Goal: Transaction & Acquisition: Purchase product/service

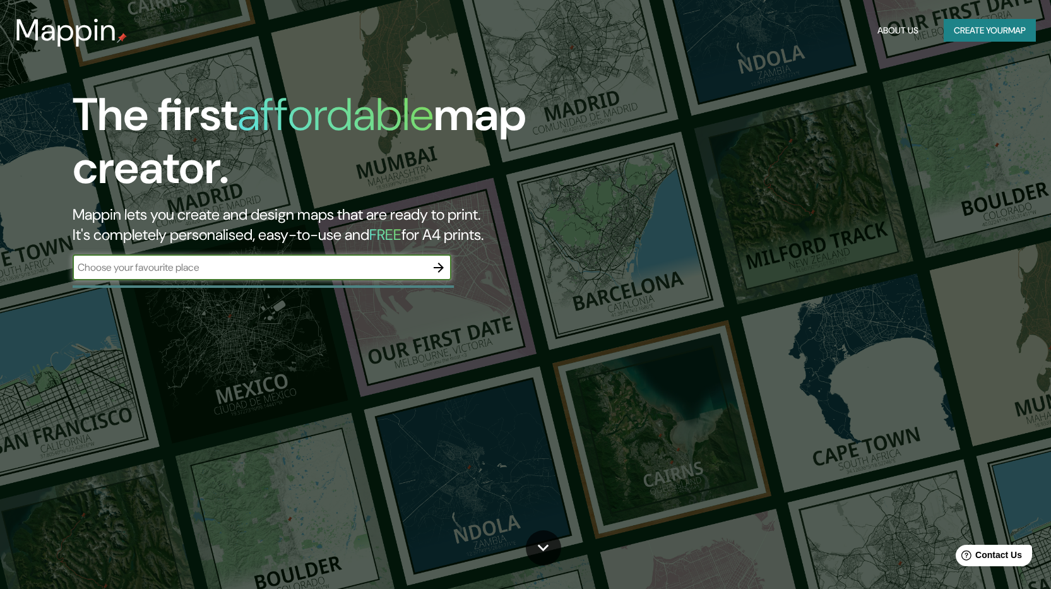
click at [989, 25] on button "Create your map" at bounding box center [990, 30] width 92 height 23
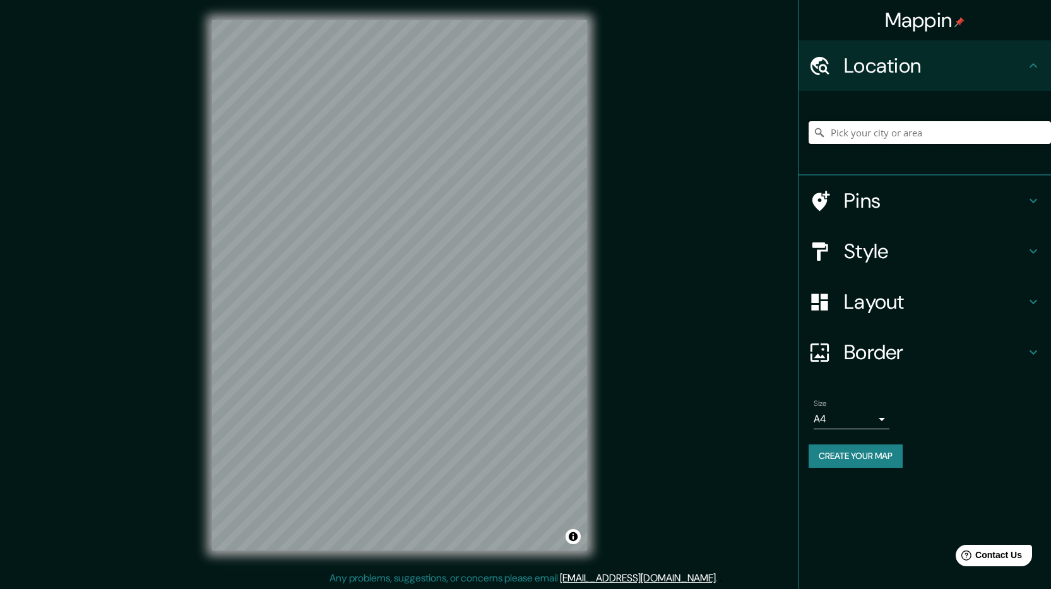
paste input "[PERSON_NAME] [PERSON_NAME] & Panamá"
click at [818, 134] on icon at bounding box center [819, 132] width 9 height 9
click at [819, 134] on icon at bounding box center [819, 132] width 9 height 9
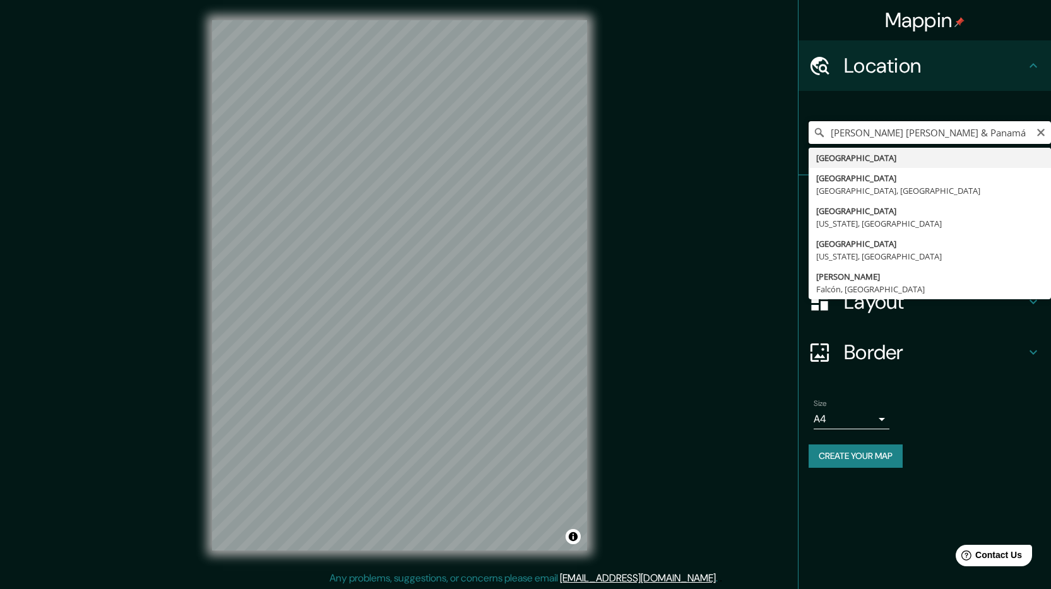
click at [981, 133] on input "[PERSON_NAME] [PERSON_NAME] & Panamá" at bounding box center [930, 132] width 242 height 23
drag, startPoint x: 1022, startPoint y: 135, endPoint x: 981, endPoint y: 134, distance: 40.4
click at [981, 134] on input "[PERSON_NAME] [PERSON_NAME] & Panamá [GEOGRAPHIC_DATA]" at bounding box center [930, 132] width 242 height 23
drag, startPoint x: 969, startPoint y: 133, endPoint x: 820, endPoint y: 137, distance: 149.1
click at [820, 137] on div "[PERSON_NAME] [PERSON_NAME] & Panamá [GEOGRAPHIC_DATA] [GEOGRAPHIC_DATA] [GEOGR…" at bounding box center [930, 132] width 242 height 23
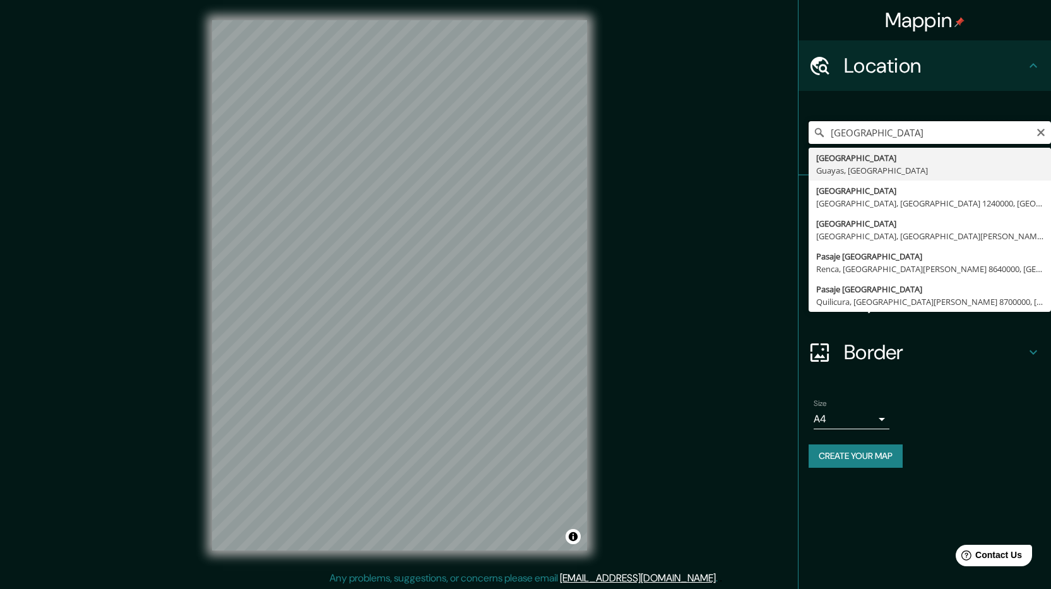
click at [884, 134] on input "[GEOGRAPHIC_DATA]" at bounding box center [930, 132] width 242 height 23
paste input "[PERSON_NAME] [PERSON_NAME] & Panamá"
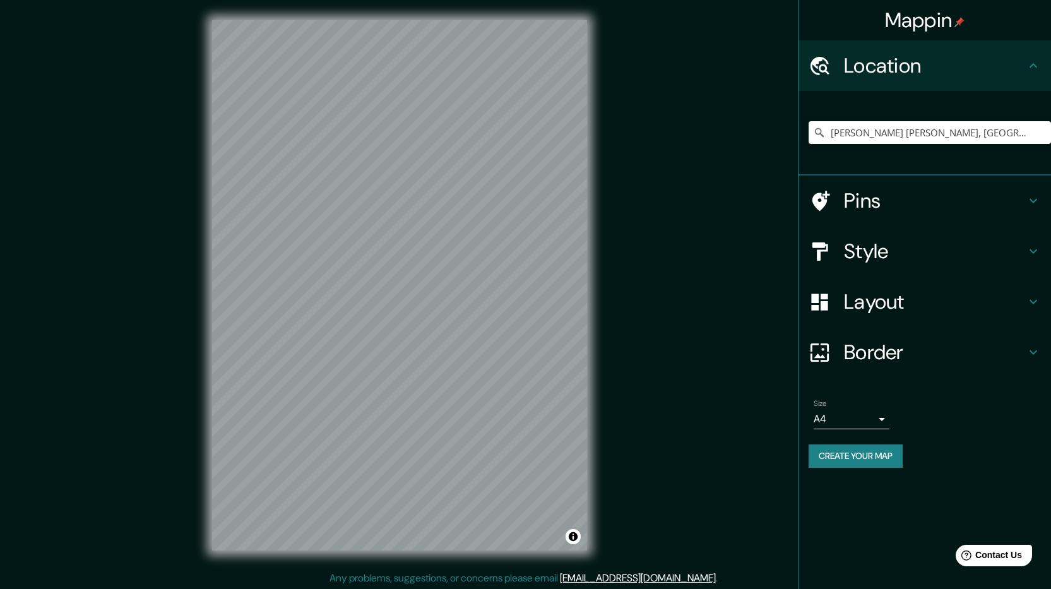
click at [1030, 66] on icon at bounding box center [1033, 65] width 15 height 15
click at [1034, 66] on icon at bounding box center [1033, 65] width 15 height 15
click at [868, 72] on h4 "Location" at bounding box center [935, 65] width 182 height 25
click at [1040, 195] on icon at bounding box center [1033, 200] width 15 height 15
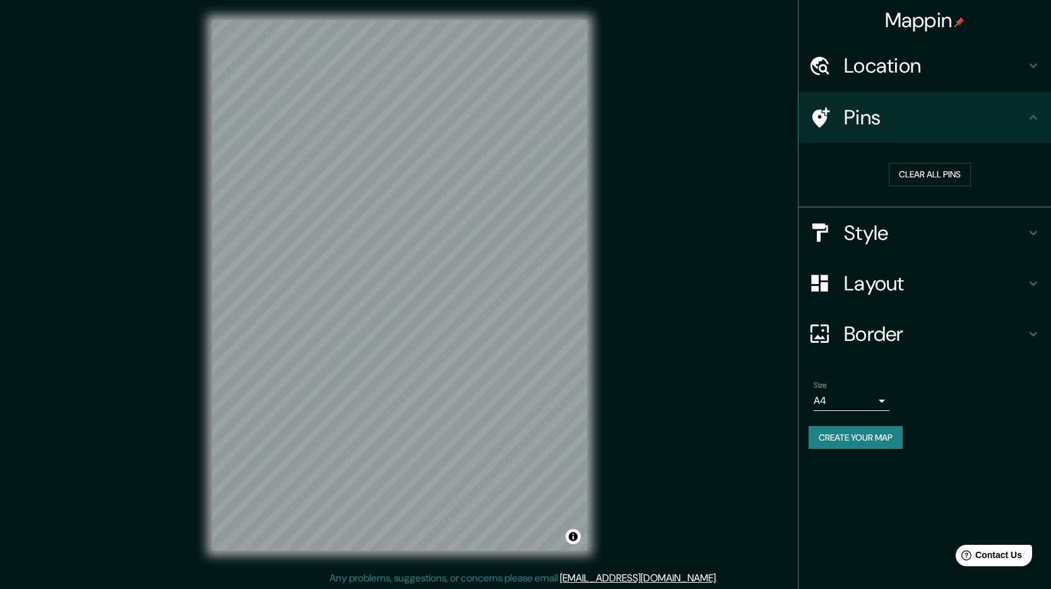
click at [1035, 119] on icon at bounding box center [1033, 117] width 15 height 15
click at [1035, 66] on icon at bounding box center [1034, 66] width 8 height 4
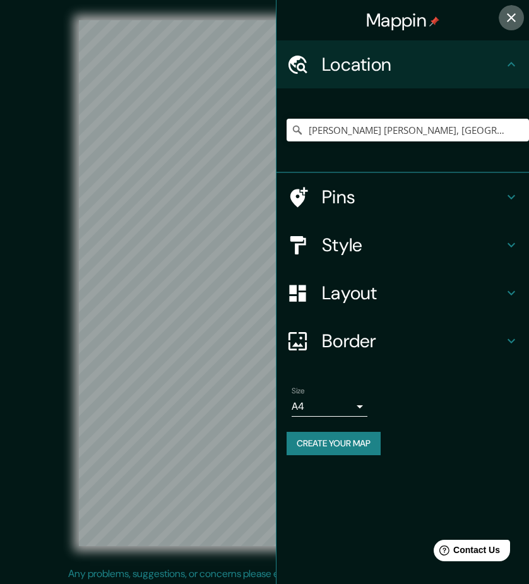
click at [511, 15] on icon "button" at bounding box center [511, 17] width 15 height 15
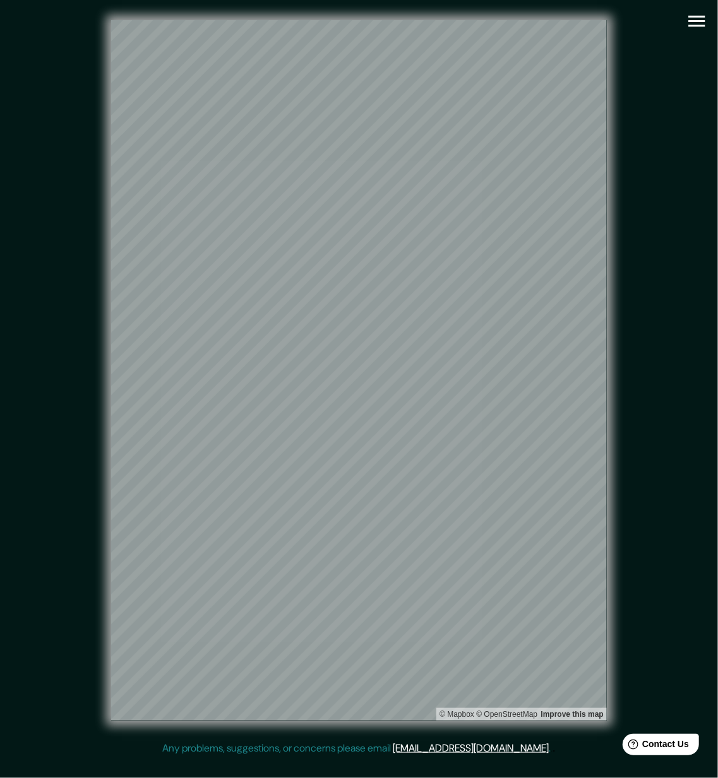
click at [700, 20] on icon "button" at bounding box center [697, 21] width 22 height 22
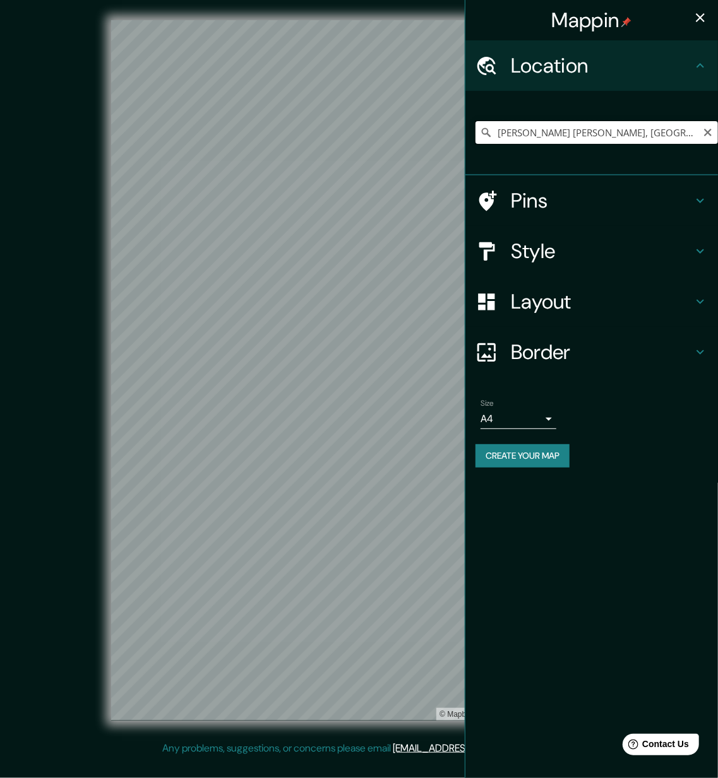
click at [660, 135] on input "[PERSON_NAME] [PERSON_NAME], [GEOGRAPHIC_DATA] - Guayas, 0904, [GEOGRAPHIC_DATA]" at bounding box center [596, 132] width 242 height 23
click at [662, 131] on input "[PERSON_NAME] [PERSON_NAME], [GEOGRAPHIC_DATA] - Guayas, 0904, [GEOGRAPHIC_DATA]" at bounding box center [596, 132] width 242 height 23
click at [586, 130] on input "[PERSON_NAME] [PERSON_NAME], [GEOGRAPHIC_DATA] - Guayas, 0904, [GEOGRAPHIC_DATA]" at bounding box center [596, 132] width 242 height 23
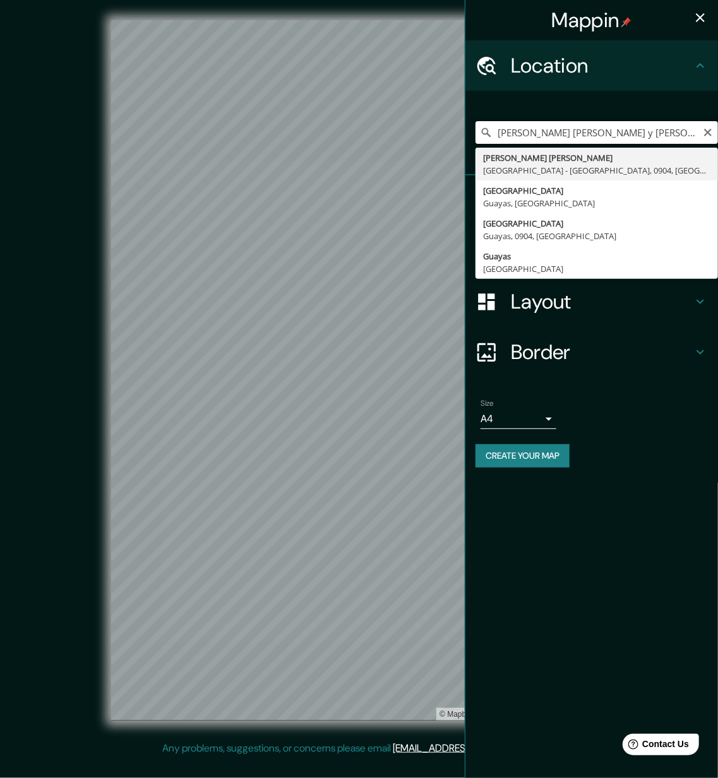
type input "[PERSON_NAME] [PERSON_NAME], [GEOGRAPHIC_DATA] - Guayas, 0904, [GEOGRAPHIC_DATA]"
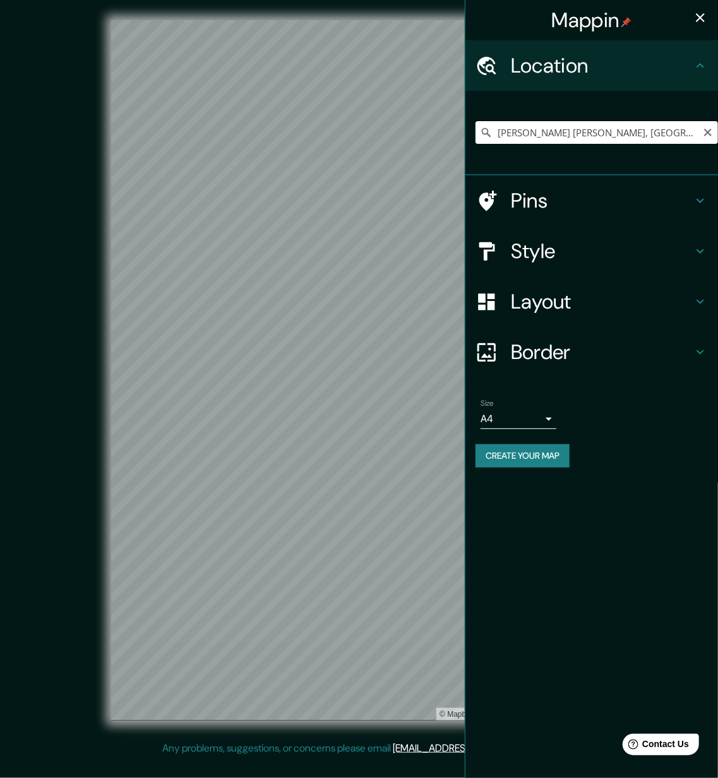
click at [657, 128] on input "[PERSON_NAME] [PERSON_NAME], [GEOGRAPHIC_DATA] - Guayas, 0904, [GEOGRAPHIC_DATA]" at bounding box center [596, 132] width 242 height 23
drag, startPoint x: 638, startPoint y: 137, endPoint x: 706, endPoint y: 137, distance: 68.2
click at [706, 137] on div "[PERSON_NAME] [PERSON_NAME], [GEOGRAPHIC_DATA] - Guayas, 0904, [GEOGRAPHIC_DATA…" at bounding box center [596, 132] width 242 height 23
click at [683, 142] on input "[PERSON_NAME] [PERSON_NAME], [GEOGRAPHIC_DATA] - Guayas, 0904, [GEOGRAPHIC_DATA]" at bounding box center [596, 132] width 242 height 23
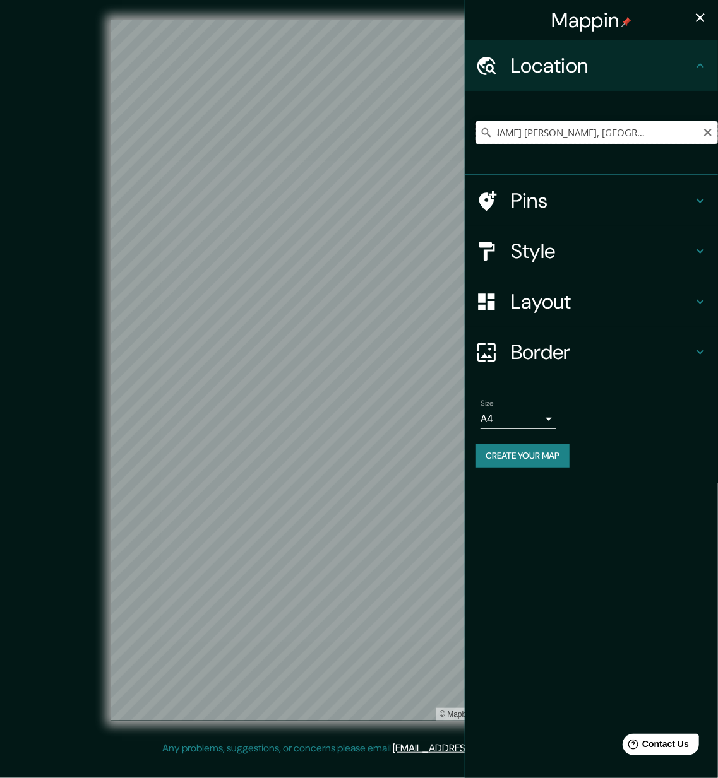
click at [543, 132] on input "[PERSON_NAME] [PERSON_NAME], [GEOGRAPHIC_DATA] - Guayas, 0904, [GEOGRAPHIC_DATA]" at bounding box center [596, 132] width 242 height 23
click at [695, 255] on icon at bounding box center [700, 251] width 15 height 15
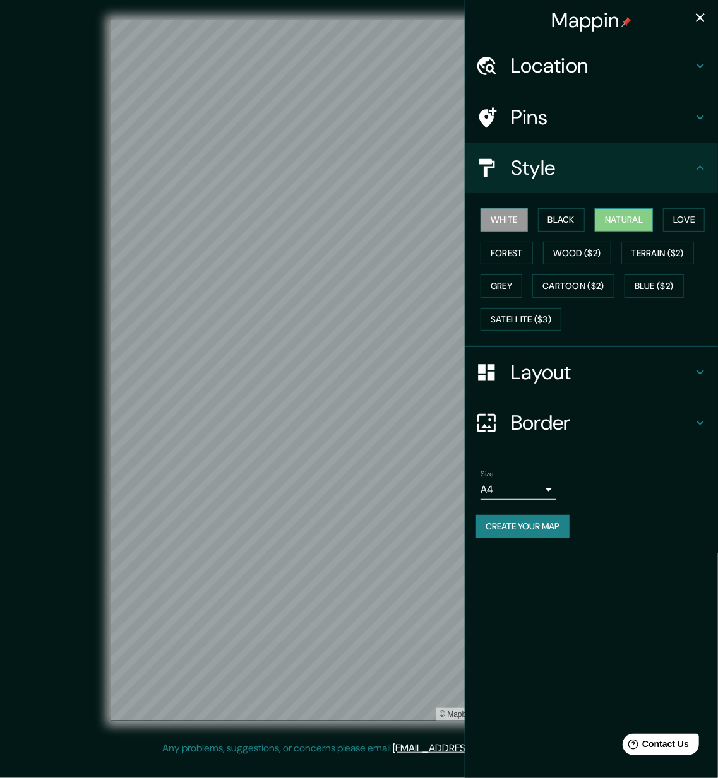
click at [640, 223] on button "Natural" at bounding box center [624, 219] width 58 height 23
click at [708, 375] on div "Layout" at bounding box center [591, 372] width 253 height 51
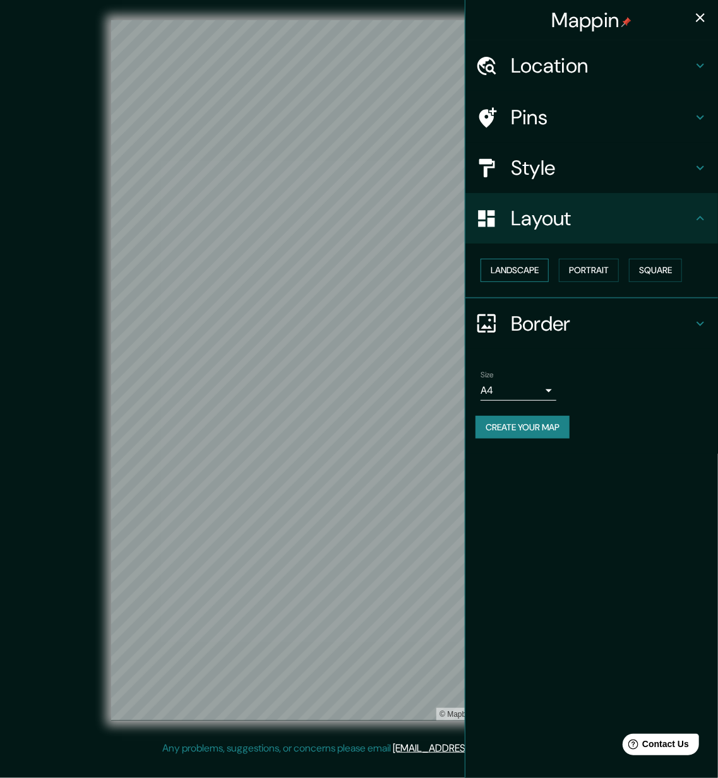
click at [511, 265] on button "Landscape" at bounding box center [514, 270] width 68 height 23
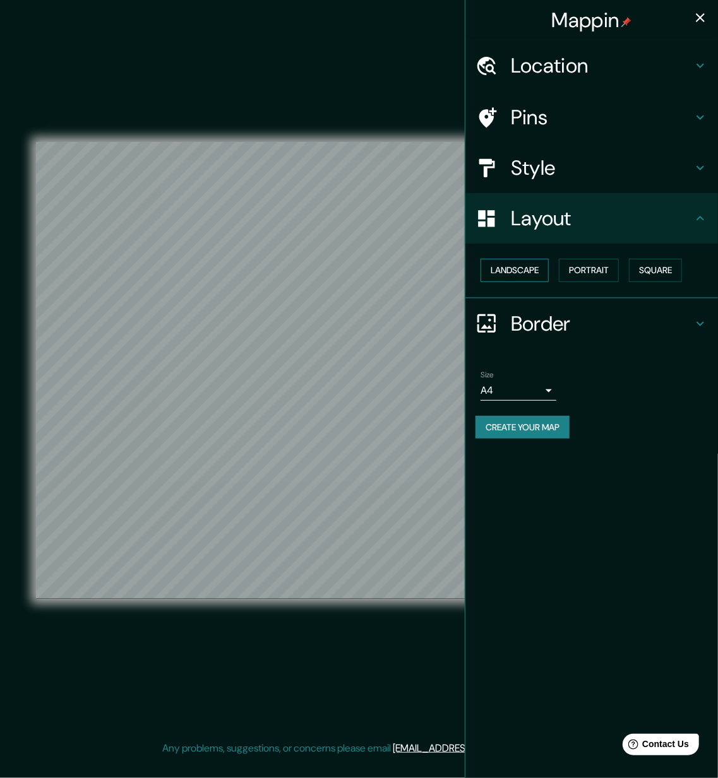
click at [528, 273] on button "Landscape" at bounding box center [514, 270] width 68 height 23
click at [696, 63] on icon at bounding box center [700, 65] width 15 height 15
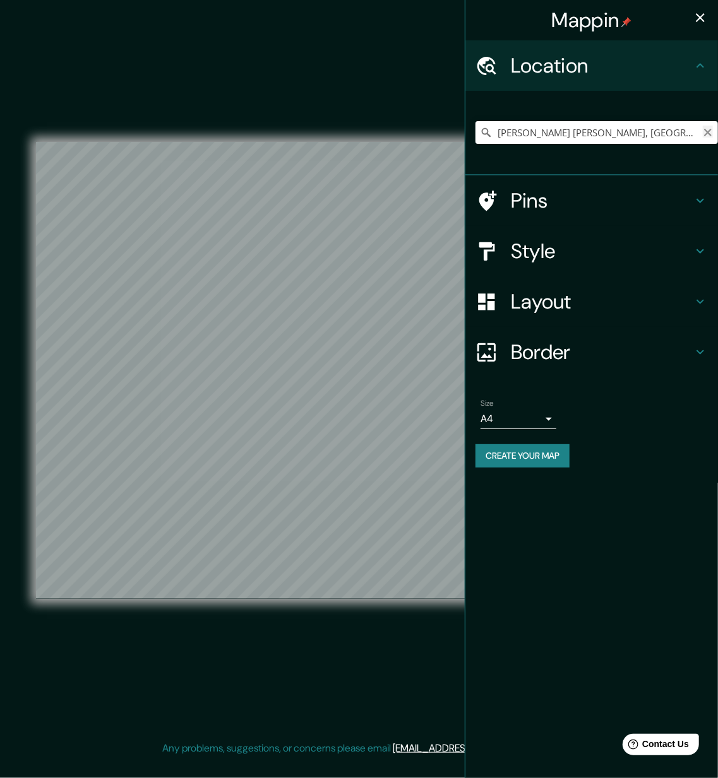
click at [706, 131] on icon "Clear" at bounding box center [708, 133] width 8 height 8
click at [624, 144] on div "[PERSON_NAME] [PERSON_NAME] Guayaquil - [GEOGRAPHIC_DATA], 0904, [GEOGRAPHIC_DA…" at bounding box center [596, 132] width 242 height 63
click at [609, 131] on input "Pick your city or area" at bounding box center [596, 132] width 242 height 23
click at [629, 131] on input "Hospital del IESS [PERSON_NAME]" at bounding box center [596, 132] width 242 height 23
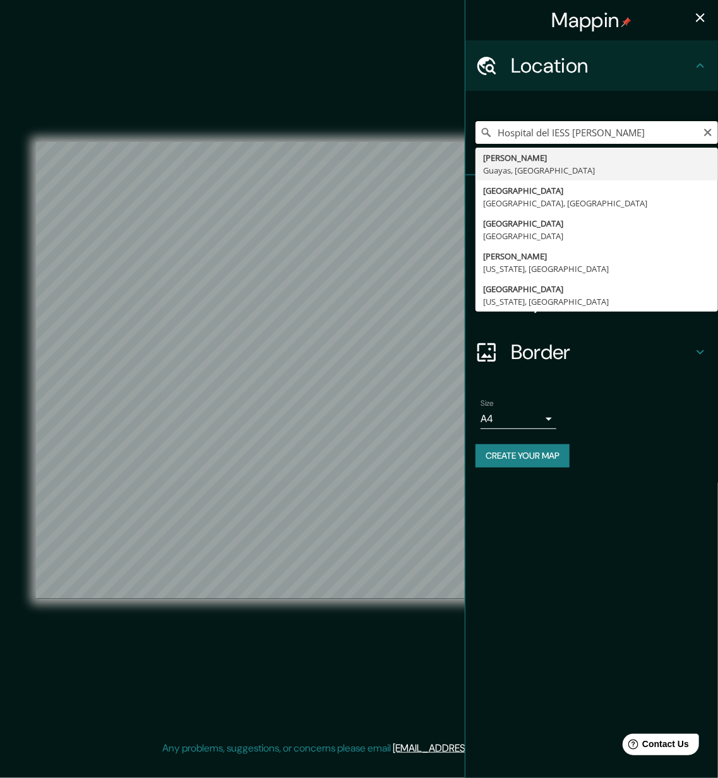
click at [625, 134] on input "Hospital del IESS [PERSON_NAME]" at bounding box center [596, 132] width 242 height 23
drag, startPoint x: 625, startPoint y: 134, endPoint x: 498, endPoint y: 138, distance: 127.6
click at [498, 138] on input "Hospital del IESS [PERSON_NAME]" at bounding box center [596, 132] width 242 height 23
type input "g"
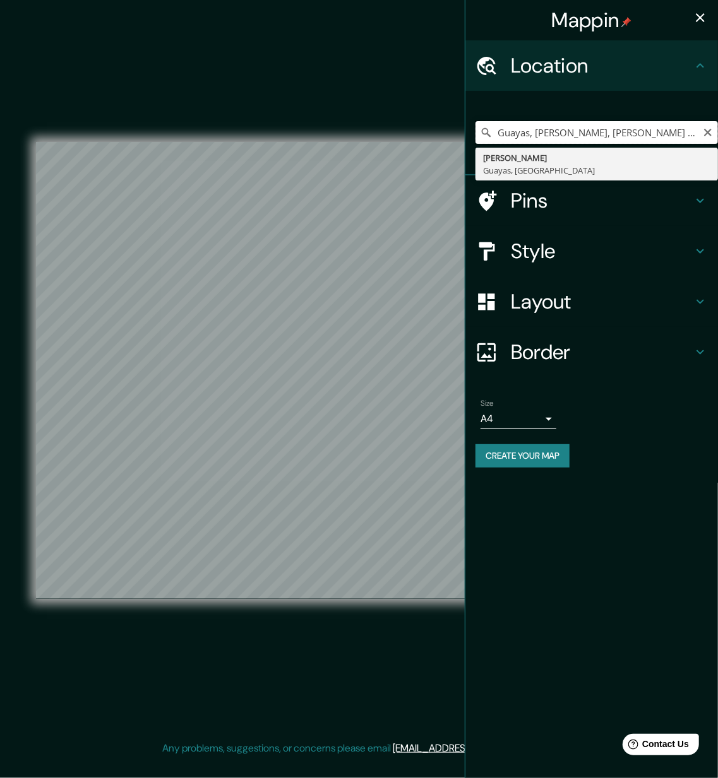
click at [650, 131] on input "Guayas, [PERSON_NAME], [PERSON_NAME] de [GEOGRAPHIC_DATA][PERSON_NAME]" at bounding box center [596, 132] width 242 height 23
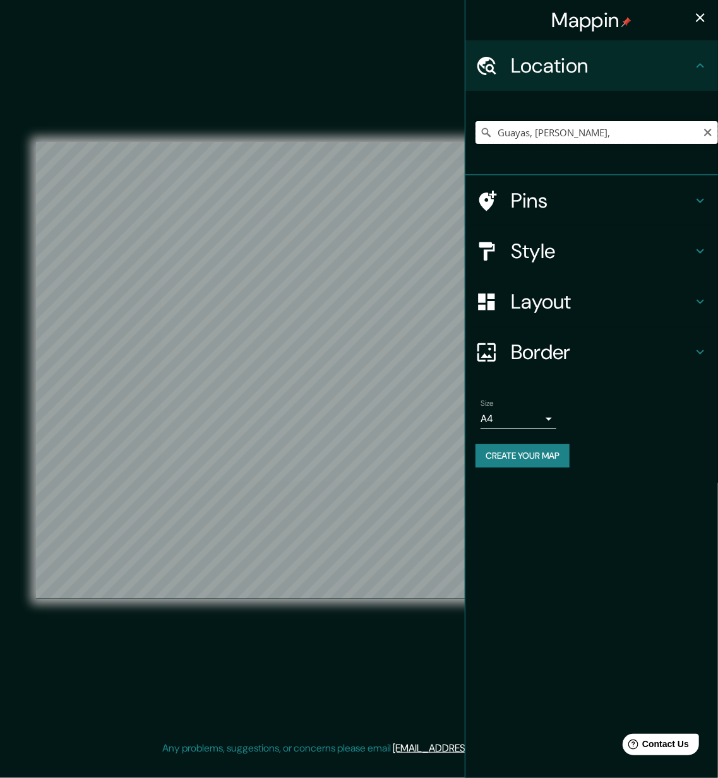
click at [594, 140] on input "Guayas, [PERSON_NAME]," at bounding box center [596, 132] width 242 height 23
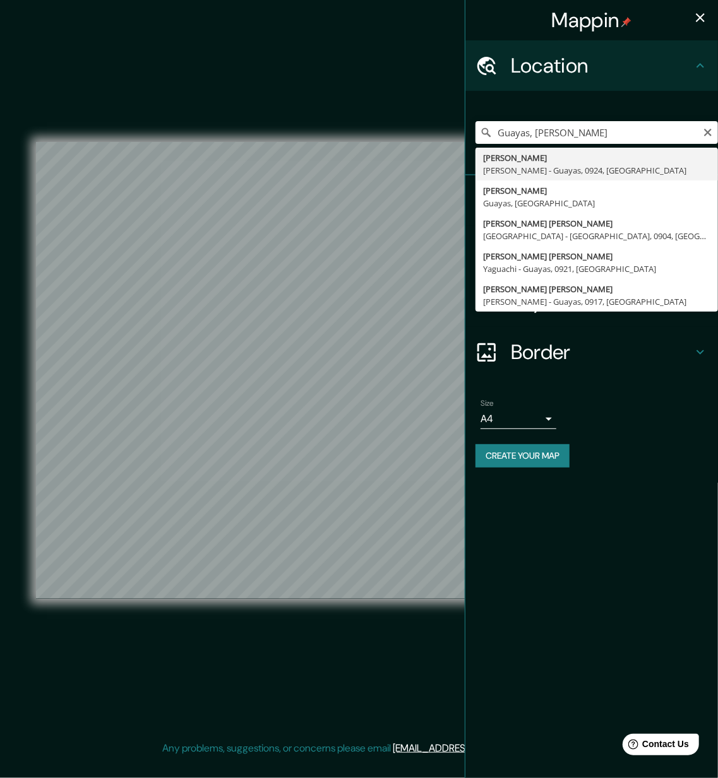
type input "[PERSON_NAME], [PERSON_NAME], 0924, [GEOGRAPHIC_DATA]"
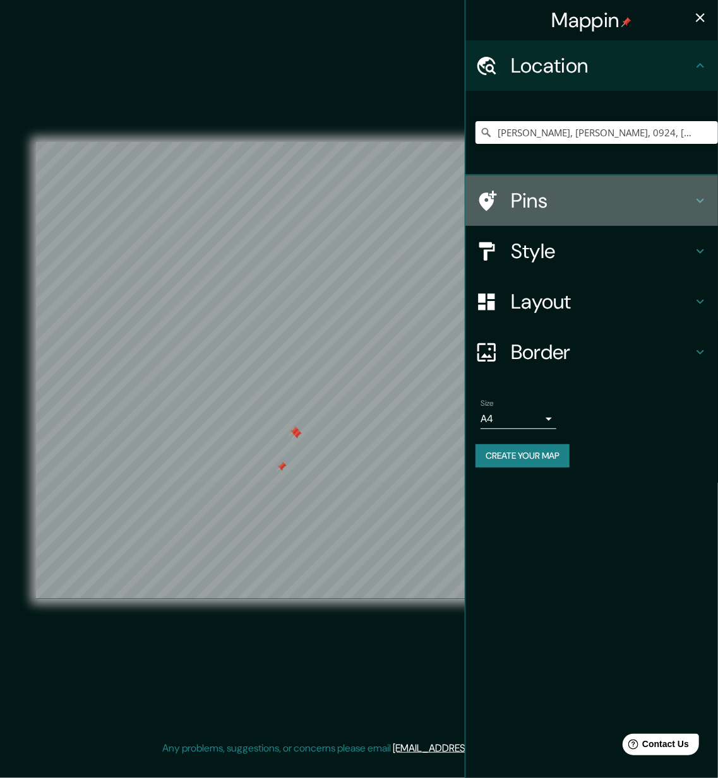
click at [700, 197] on icon at bounding box center [700, 200] width 15 height 15
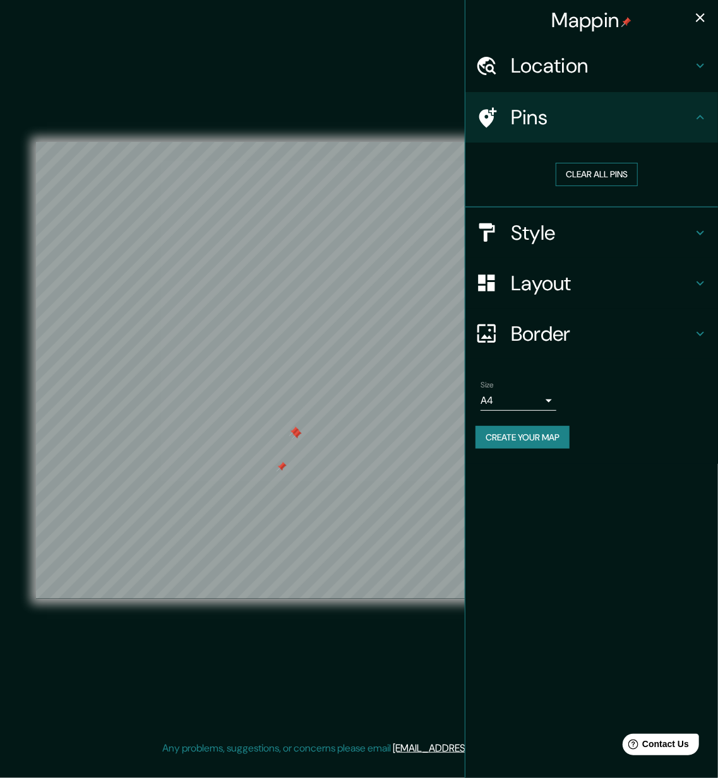
click at [619, 177] on button "Clear all pins" at bounding box center [597, 174] width 82 height 23
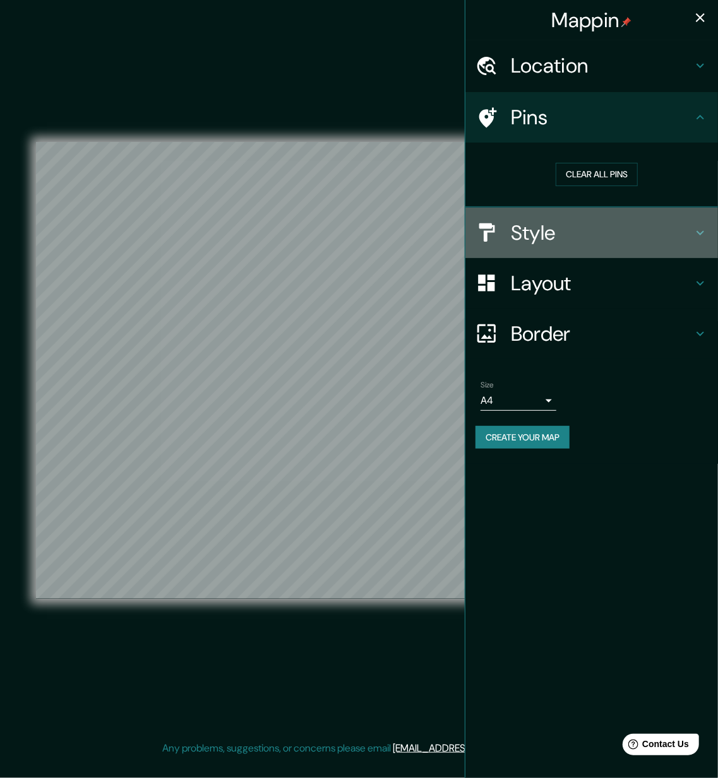
click at [698, 232] on icon at bounding box center [700, 232] width 8 height 4
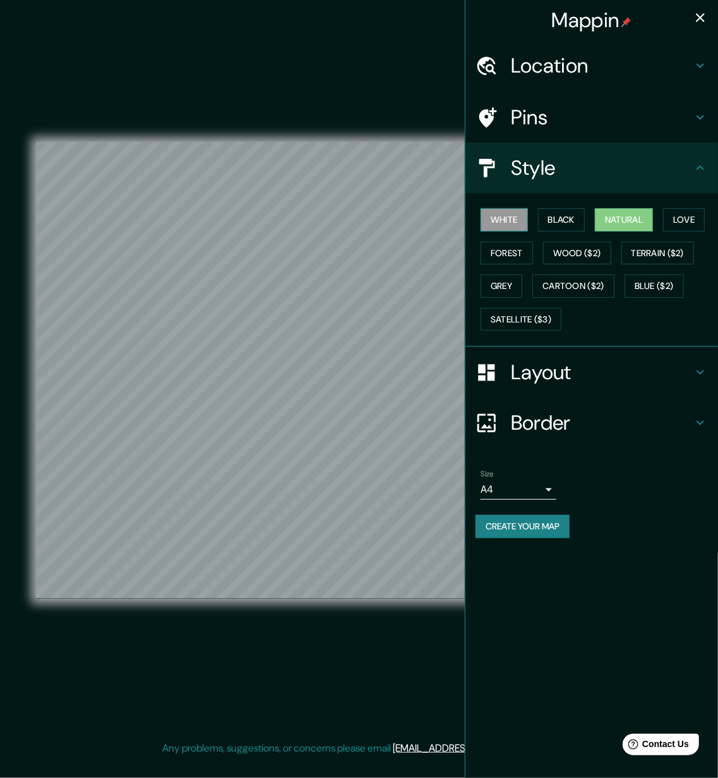
click at [506, 218] on button "White" at bounding box center [503, 219] width 47 height 23
click at [564, 213] on button "Black" at bounding box center [561, 219] width 47 height 23
click at [498, 218] on button "White" at bounding box center [503, 219] width 47 height 23
click at [620, 215] on button "Natural" at bounding box center [624, 219] width 58 height 23
click at [685, 215] on button "Love" at bounding box center [684, 219] width 42 height 23
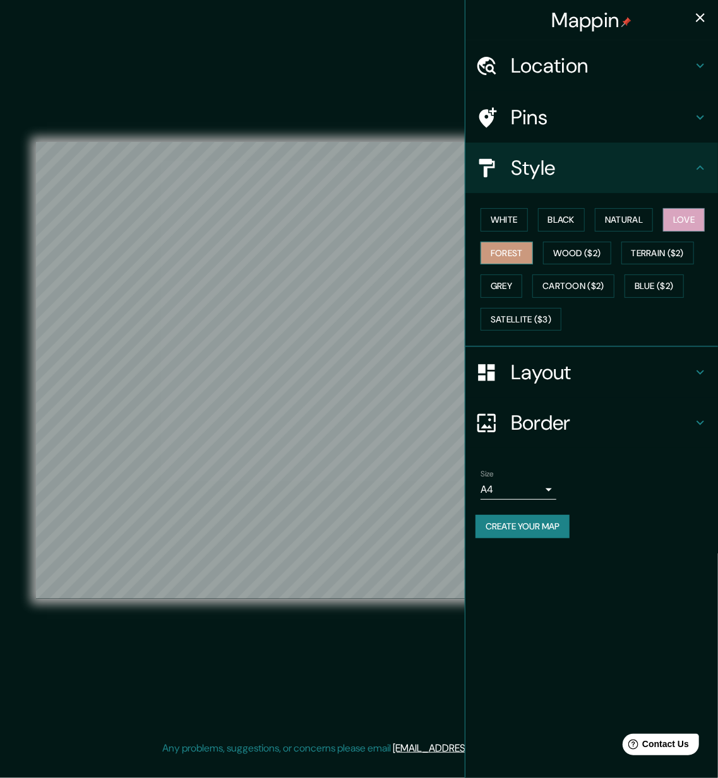
click at [516, 259] on button "Forest" at bounding box center [506, 253] width 52 height 23
click at [624, 215] on button "Natural" at bounding box center [624, 219] width 58 height 23
click at [698, 372] on icon at bounding box center [700, 373] width 8 height 4
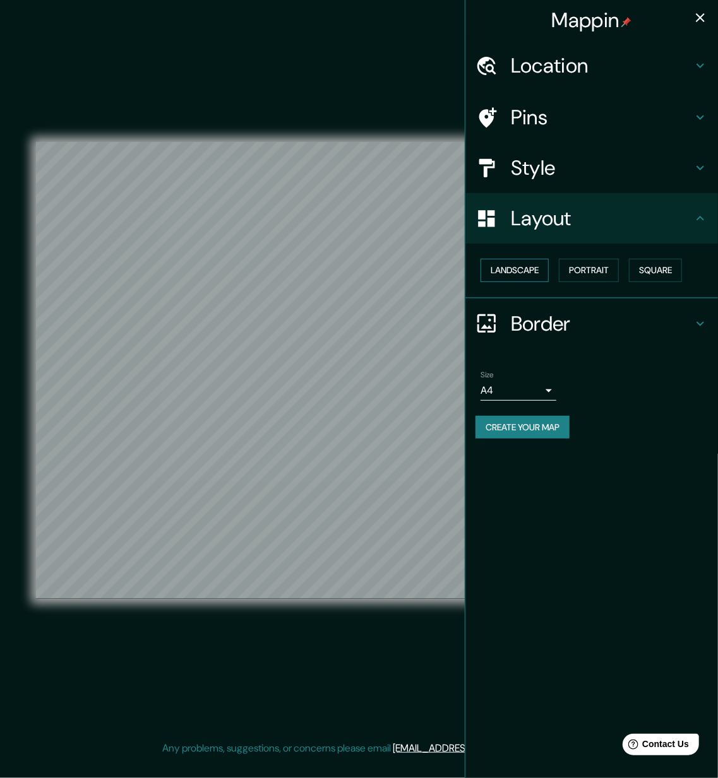
click at [518, 273] on button "Landscape" at bounding box center [514, 270] width 68 height 23
click at [522, 275] on button "Landscape" at bounding box center [514, 270] width 68 height 23
click at [597, 274] on button "Portrait" at bounding box center [589, 270] width 60 height 23
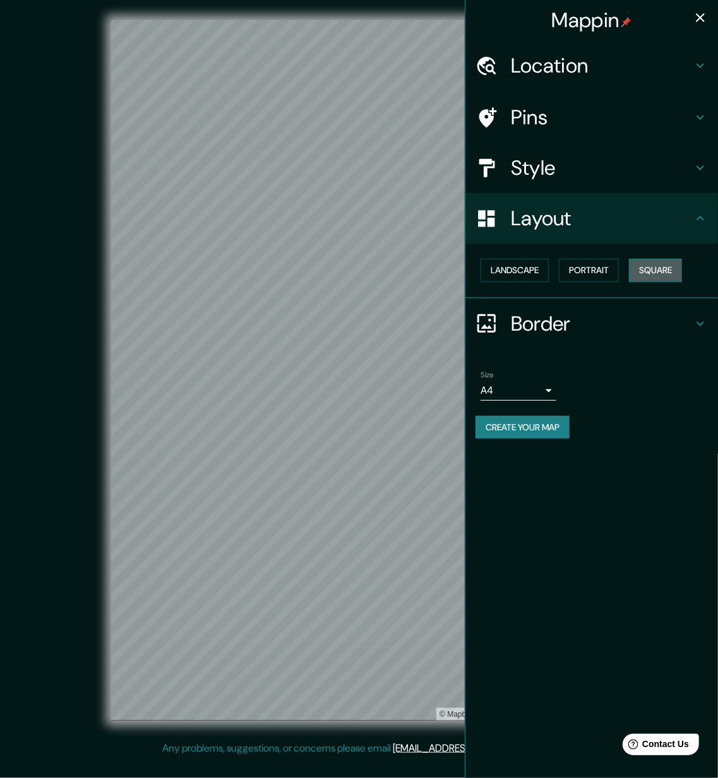
click at [665, 263] on button "Square" at bounding box center [655, 270] width 53 height 23
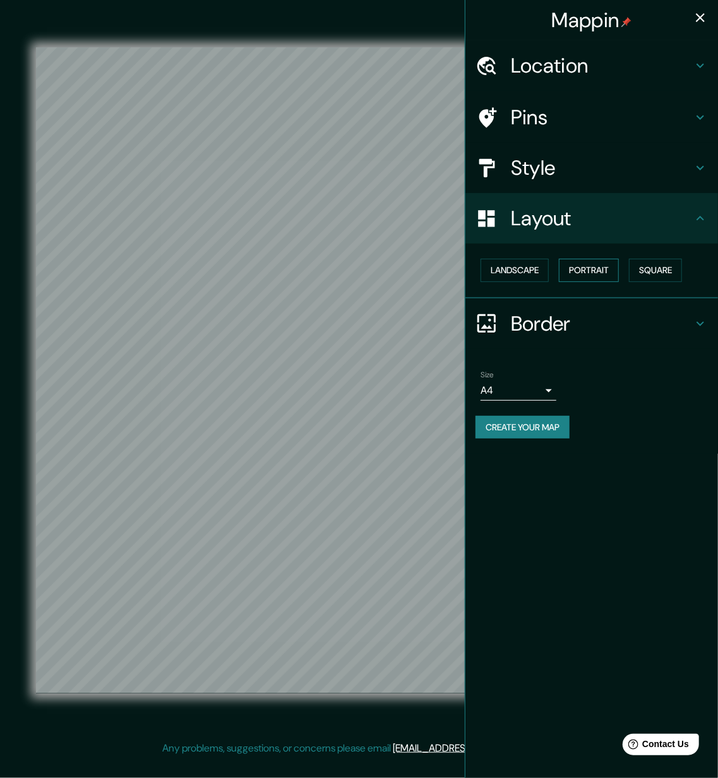
click at [596, 273] on button "Portrait" at bounding box center [589, 270] width 60 height 23
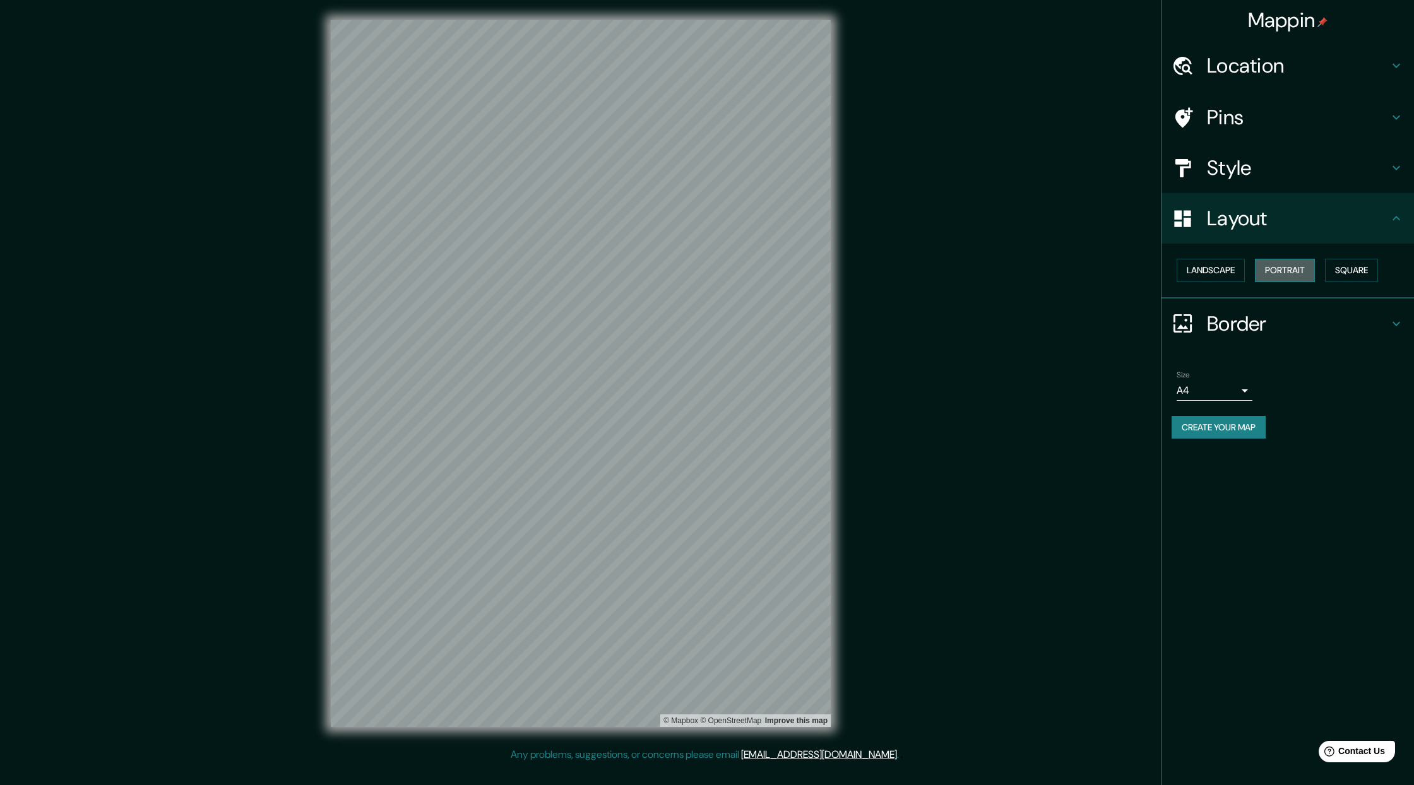
click at [1051, 263] on button "Portrait" at bounding box center [1285, 270] width 60 height 23
click at [1051, 268] on button "Portrait" at bounding box center [1285, 270] width 60 height 23
click at [1051, 276] on button "Landscape" at bounding box center [1211, 270] width 68 height 23
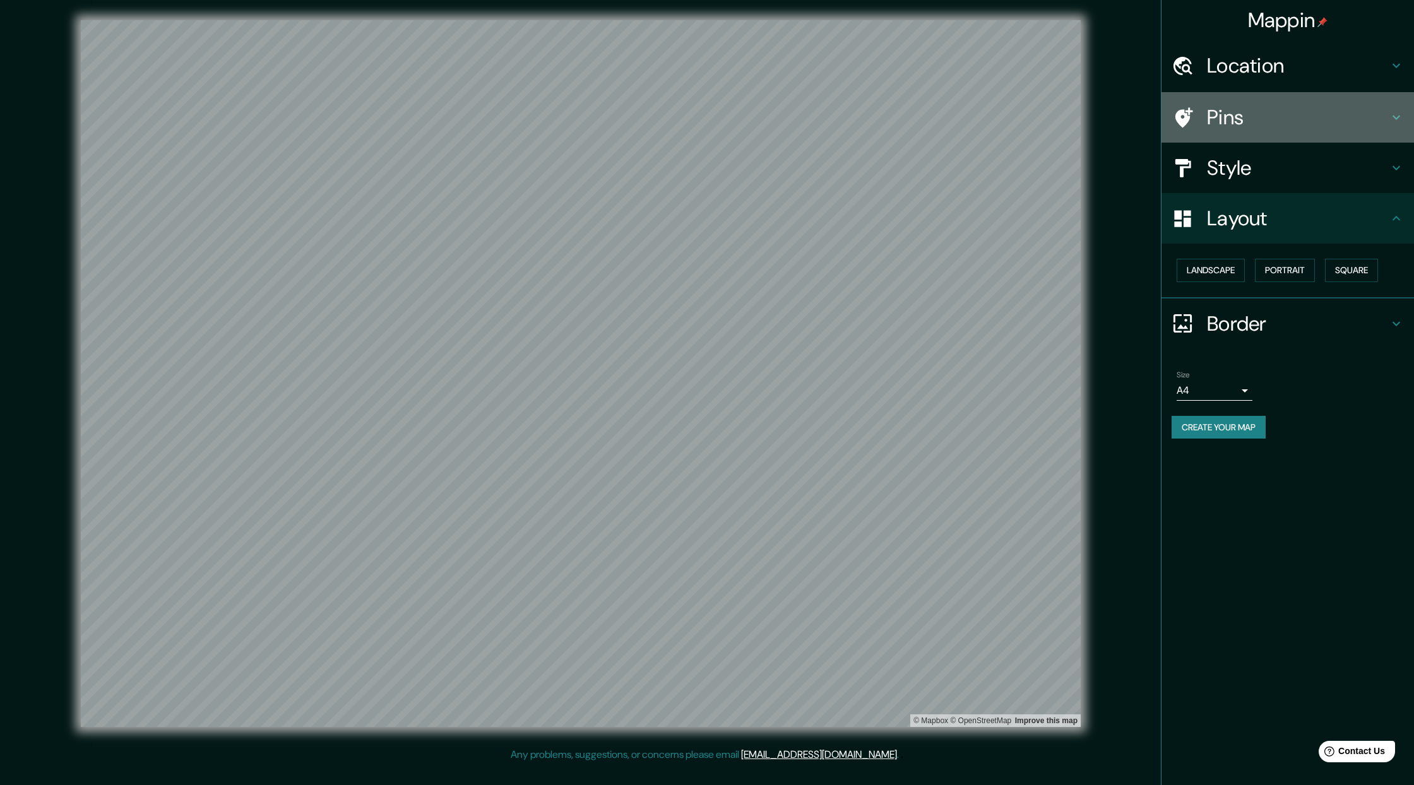
click at [1051, 115] on h4 "Pins" at bounding box center [1298, 117] width 182 height 25
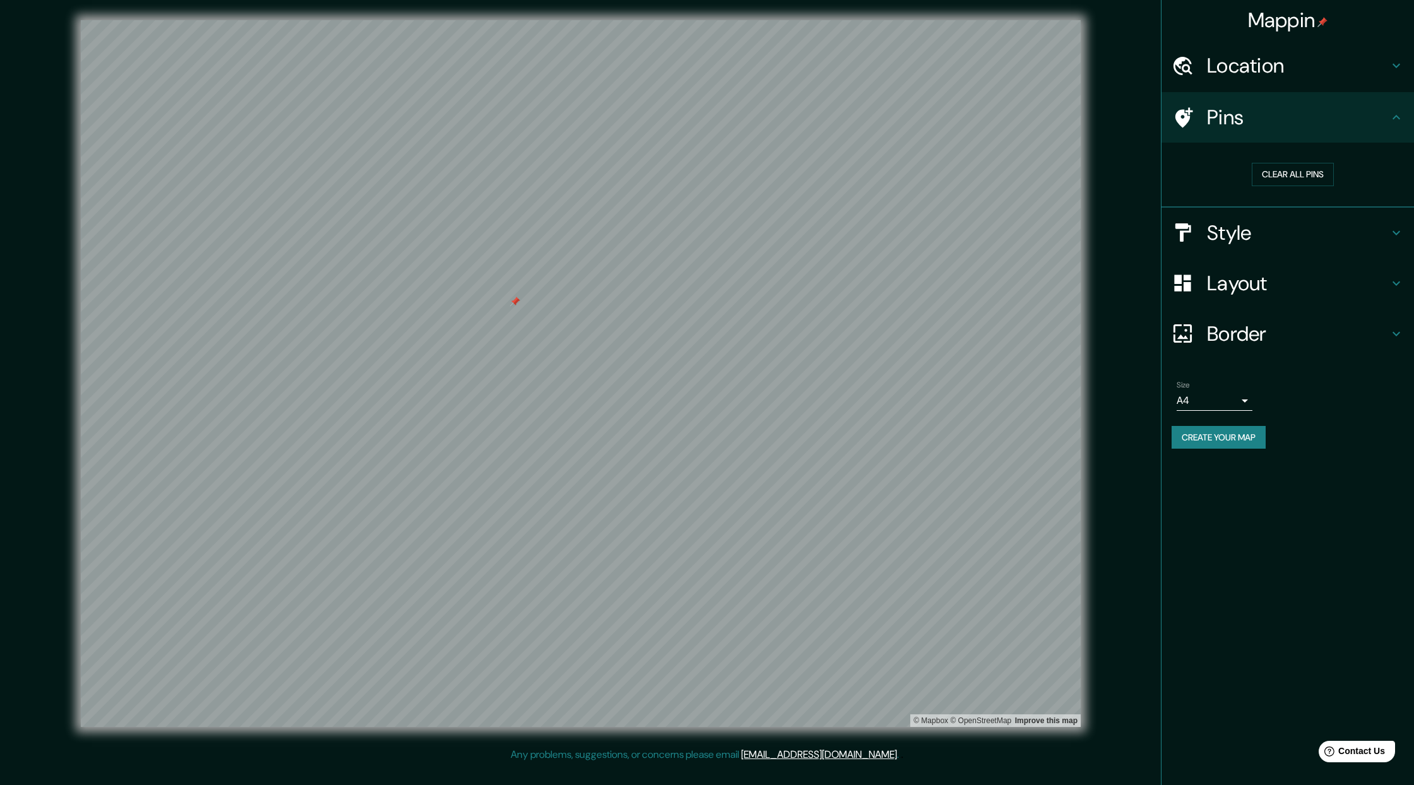
click at [1051, 236] on h4 "Style" at bounding box center [1298, 232] width 182 height 25
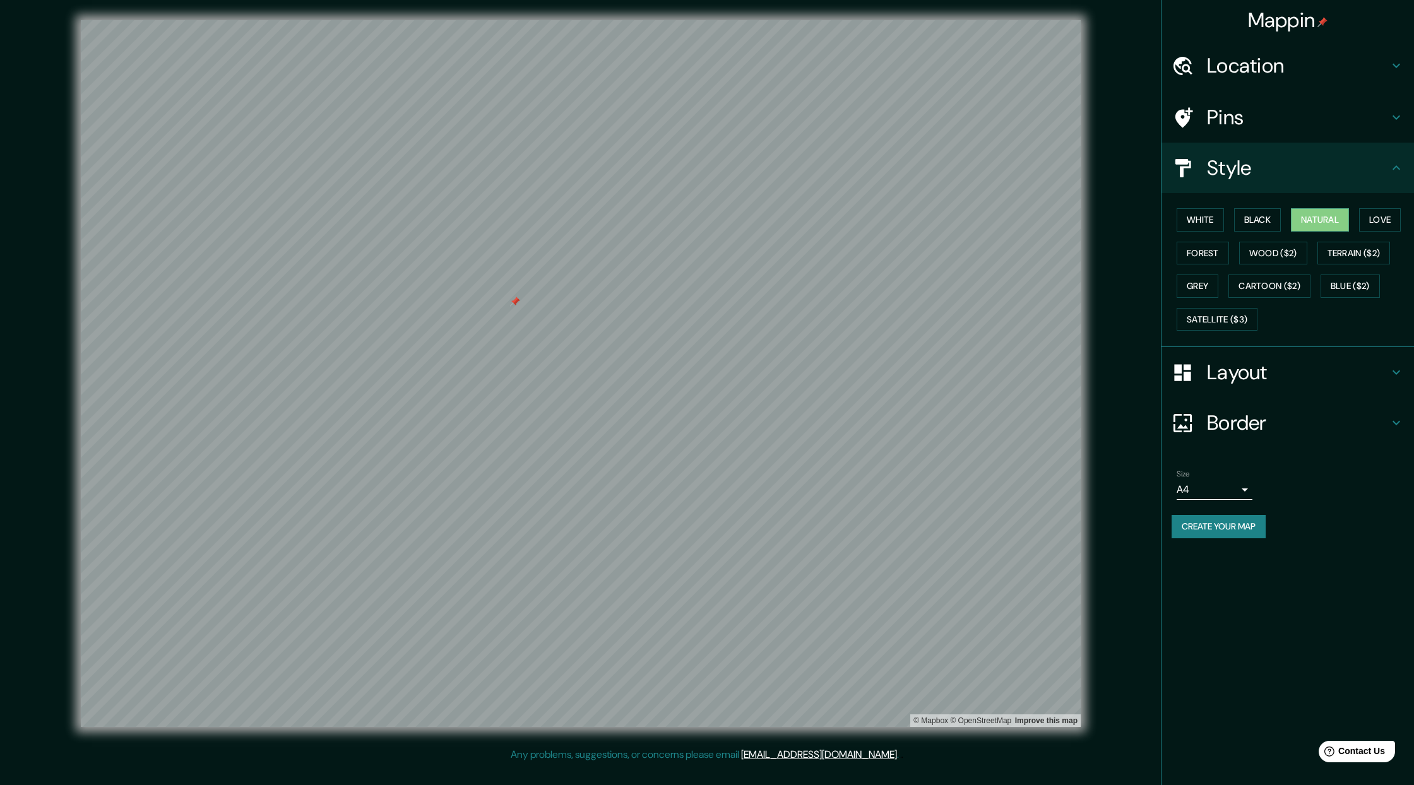
click at [1051, 374] on h4 "Layout" at bounding box center [1298, 372] width 182 height 25
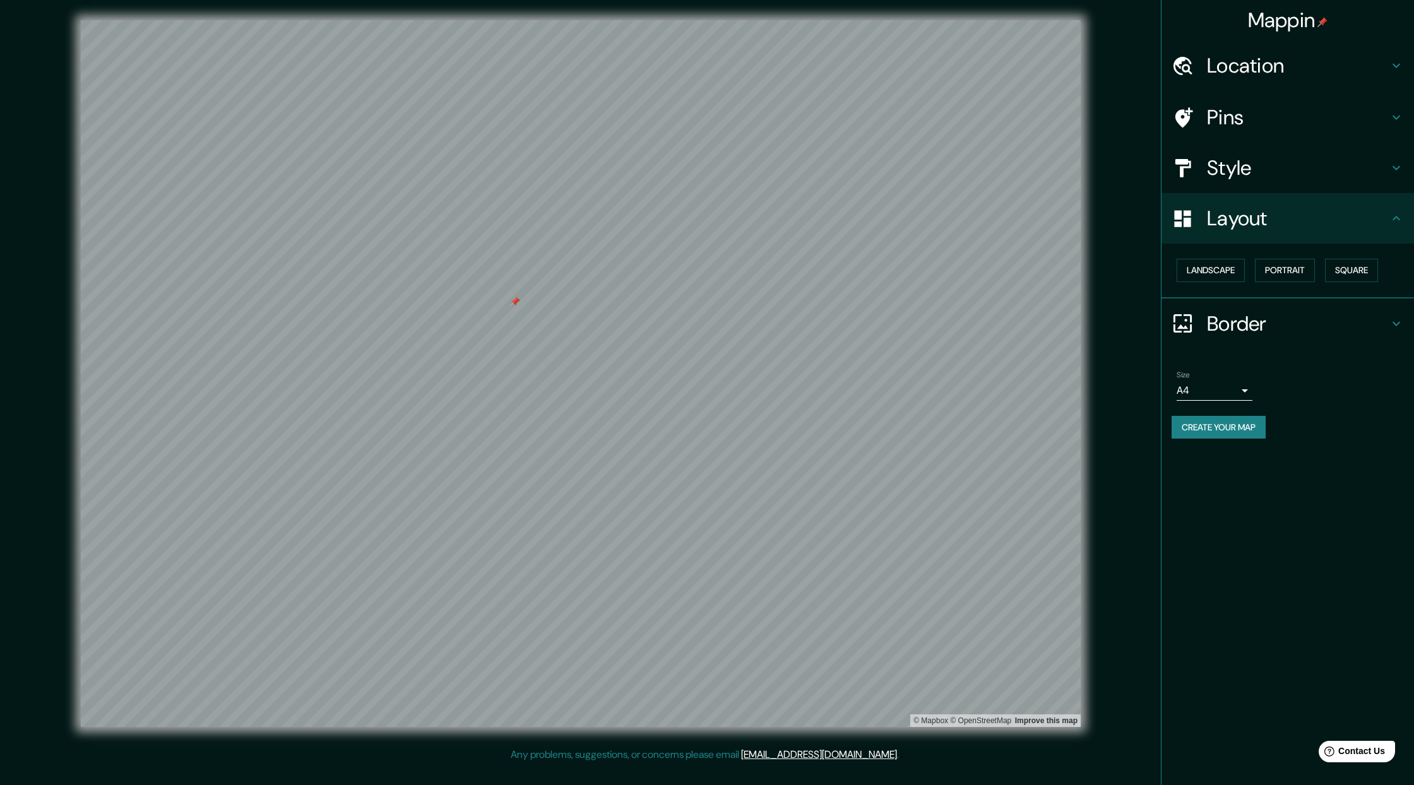
click at [1051, 389] on body "Mappin Location [PERSON_NAME], [PERSON_NAME] - Guayas, 0924, [GEOGRAPHIC_DATA] …" at bounding box center [707, 392] width 1414 height 785
click at [1051, 377] on div at bounding box center [707, 392] width 1414 height 785
click at [1051, 387] on body "Mappin Location [PERSON_NAME], [PERSON_NAME] - Guayas, 0924, [GEOGRAPHIC_DATA] …" at bounding box center [707, 392] width 1414 height 785
click at [1051, 324] on div at bounding box center [707, 392] width 1414 height 785
click at [1051, 321] on h4 "Border" at bounding box center [1298, 323] width 182 height 25
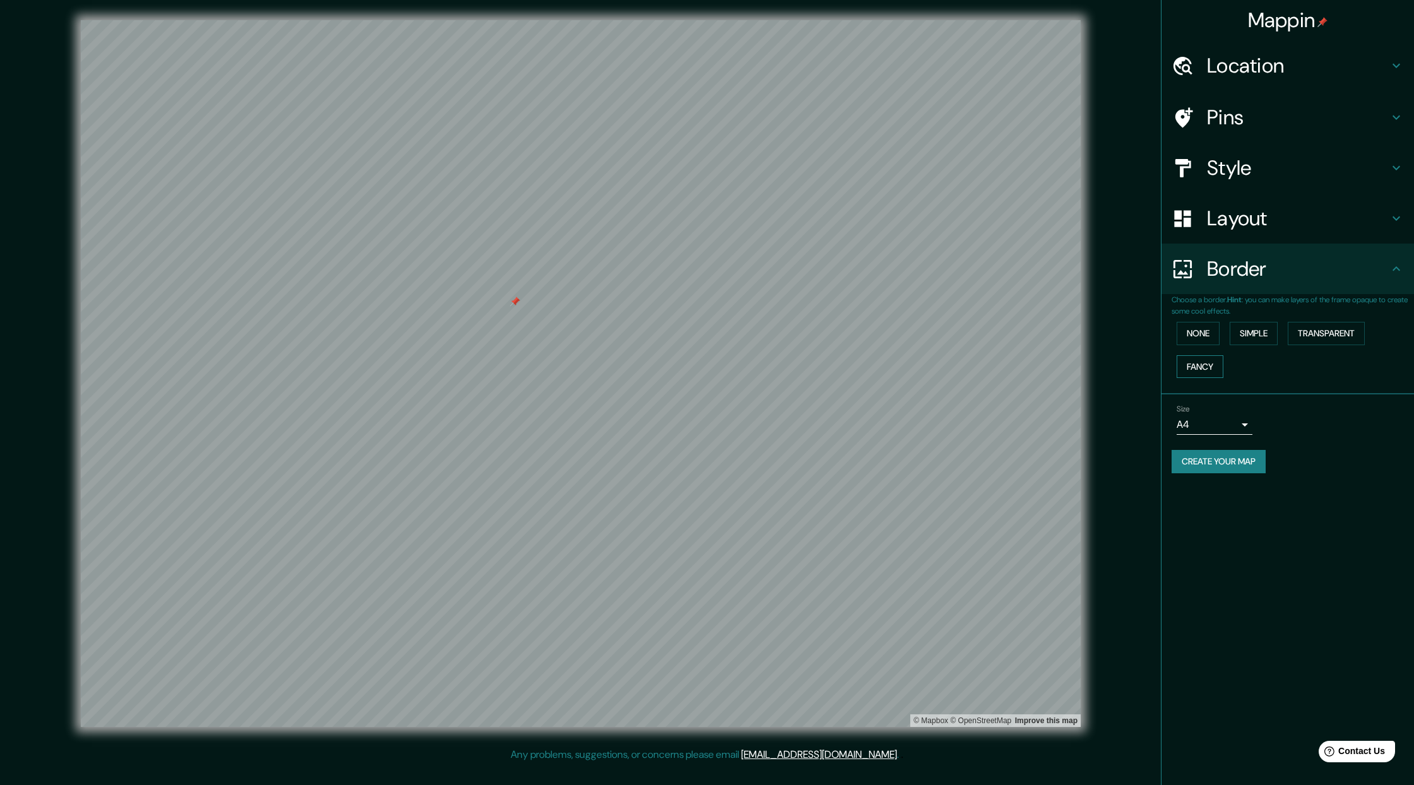
click at [1051, 362] on button "Fancy" at bounding box center [1200, 366] width 47 height 23
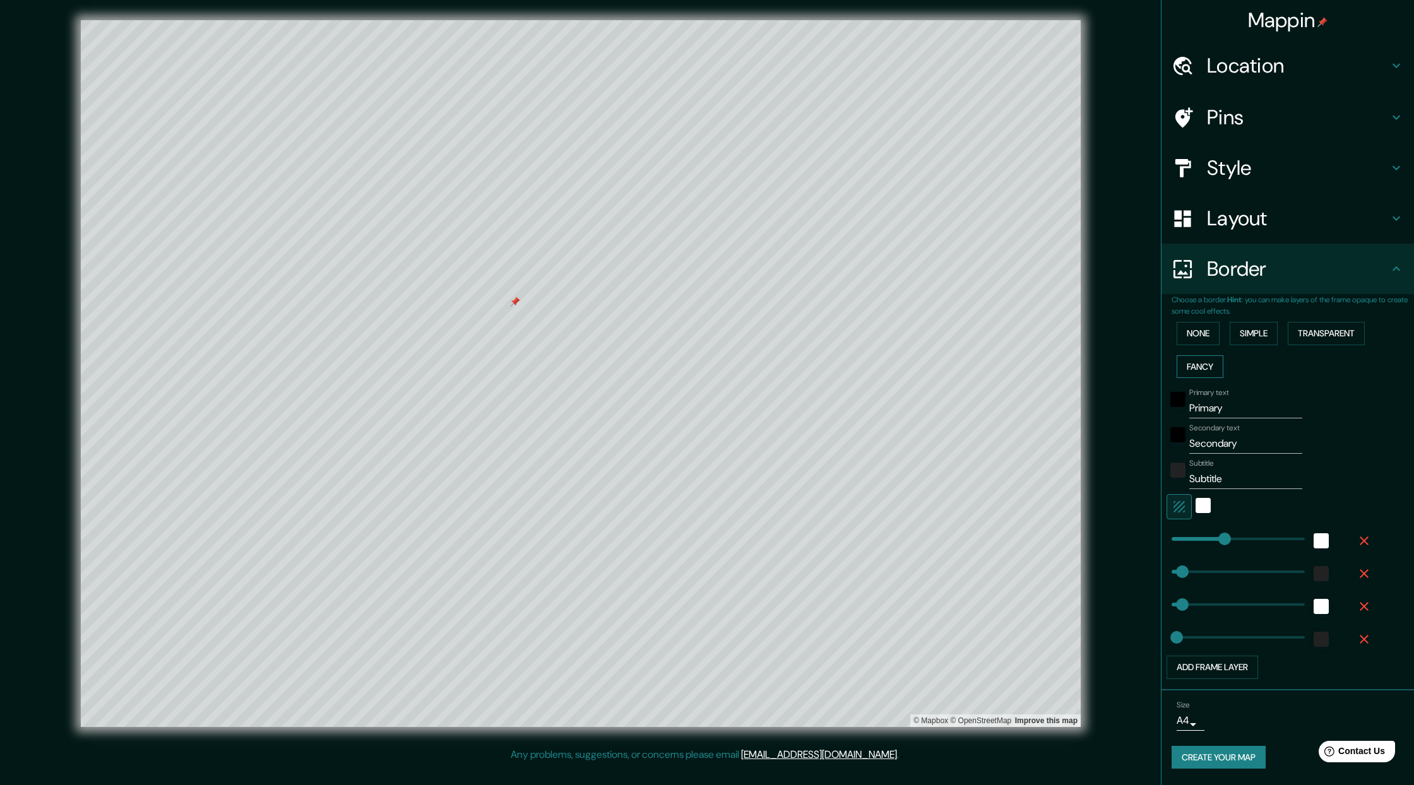
click at [1051, 367] on button "Fancy" at bounding box center [1200, 366] width 47 height 23
type input "634"
type input "127"
type input "63"
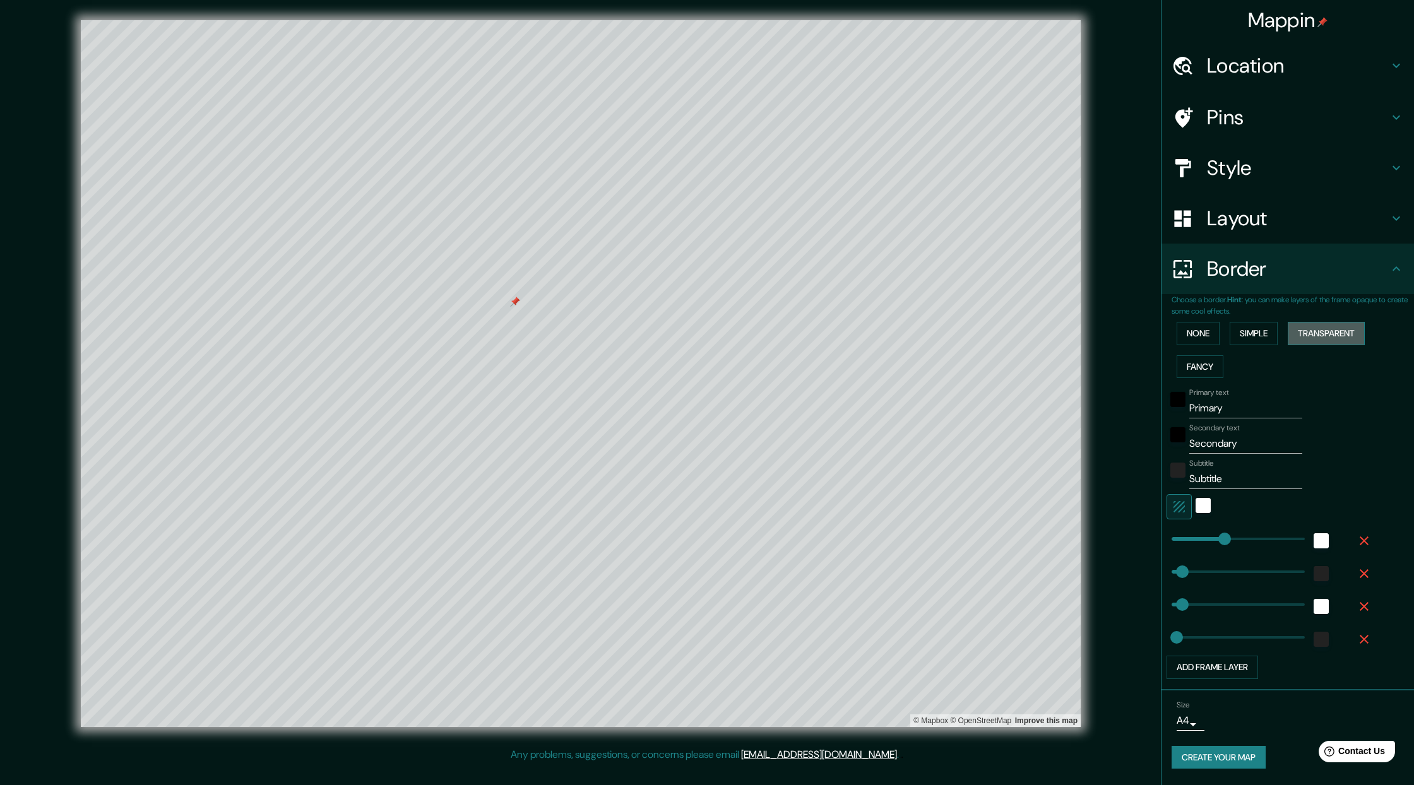
click at [1051, 331] on button "Transparent" at bounding box center [1326, 333] width 77 height 23
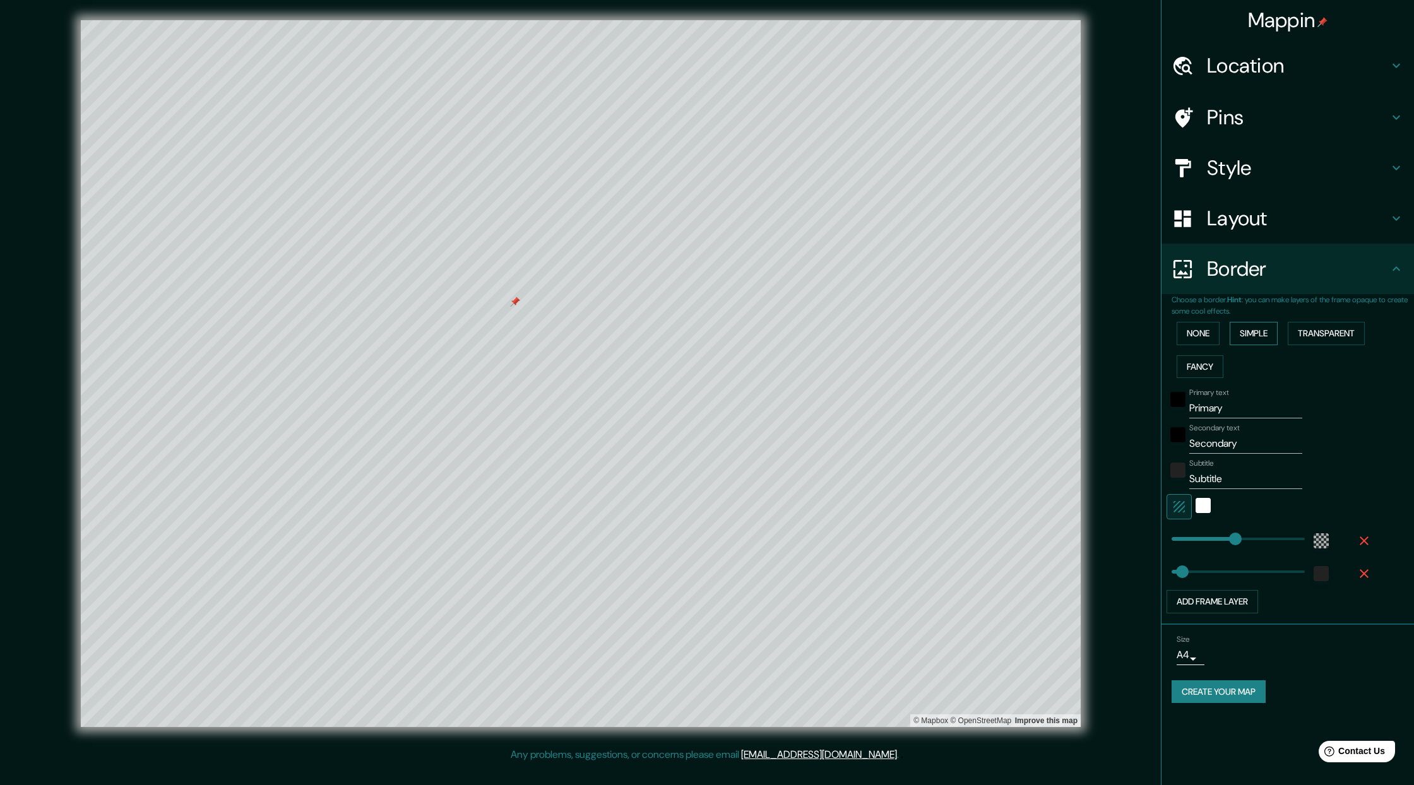
click at [1051, 331] on button "Simple" at bounding box center [1254, 333] width 48 height 23
click at [1051, 331] on button "None" at bounding box center [1198, 333] width 43 height 23
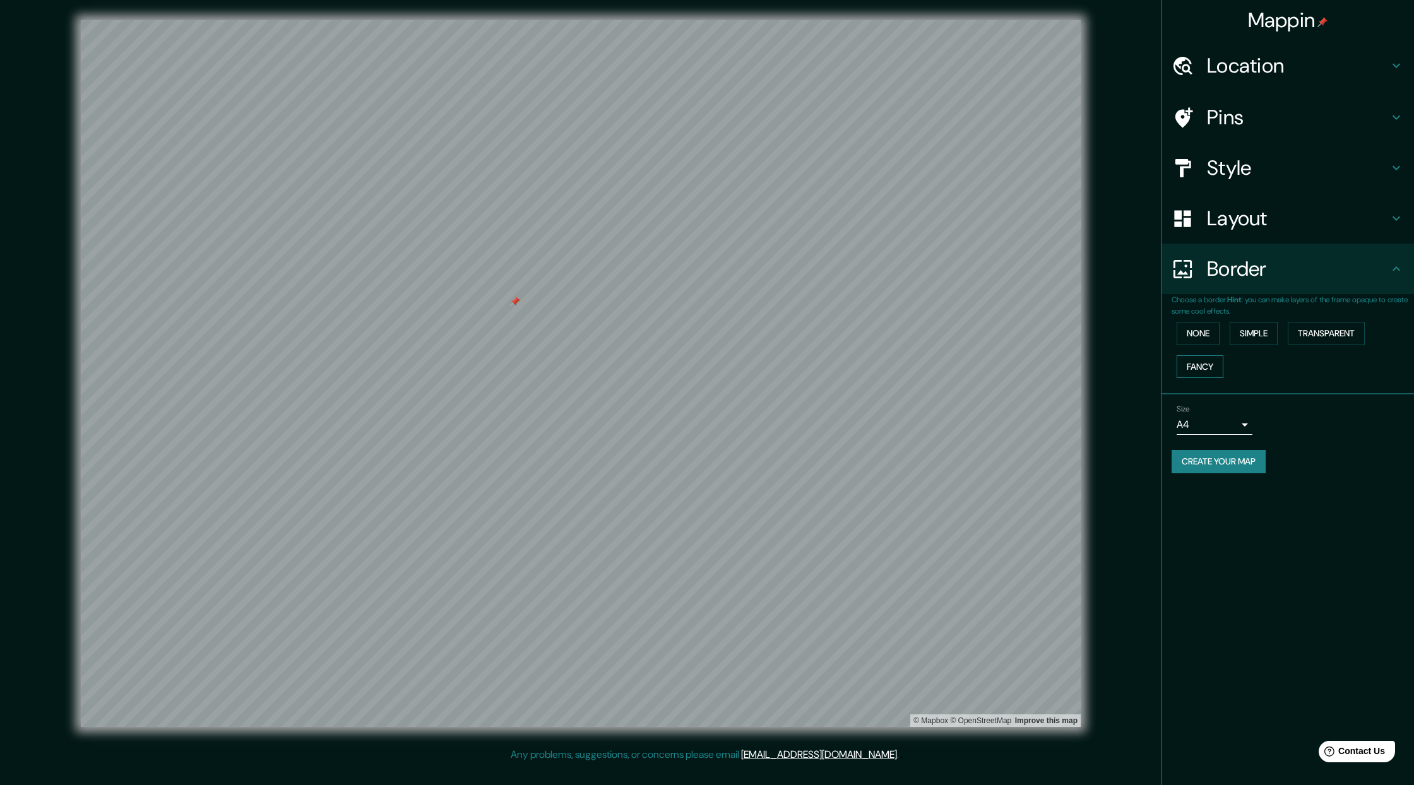
click at [1051, 359] on button "Fancy" at bounding box center [1200, 366] width 47 height 23
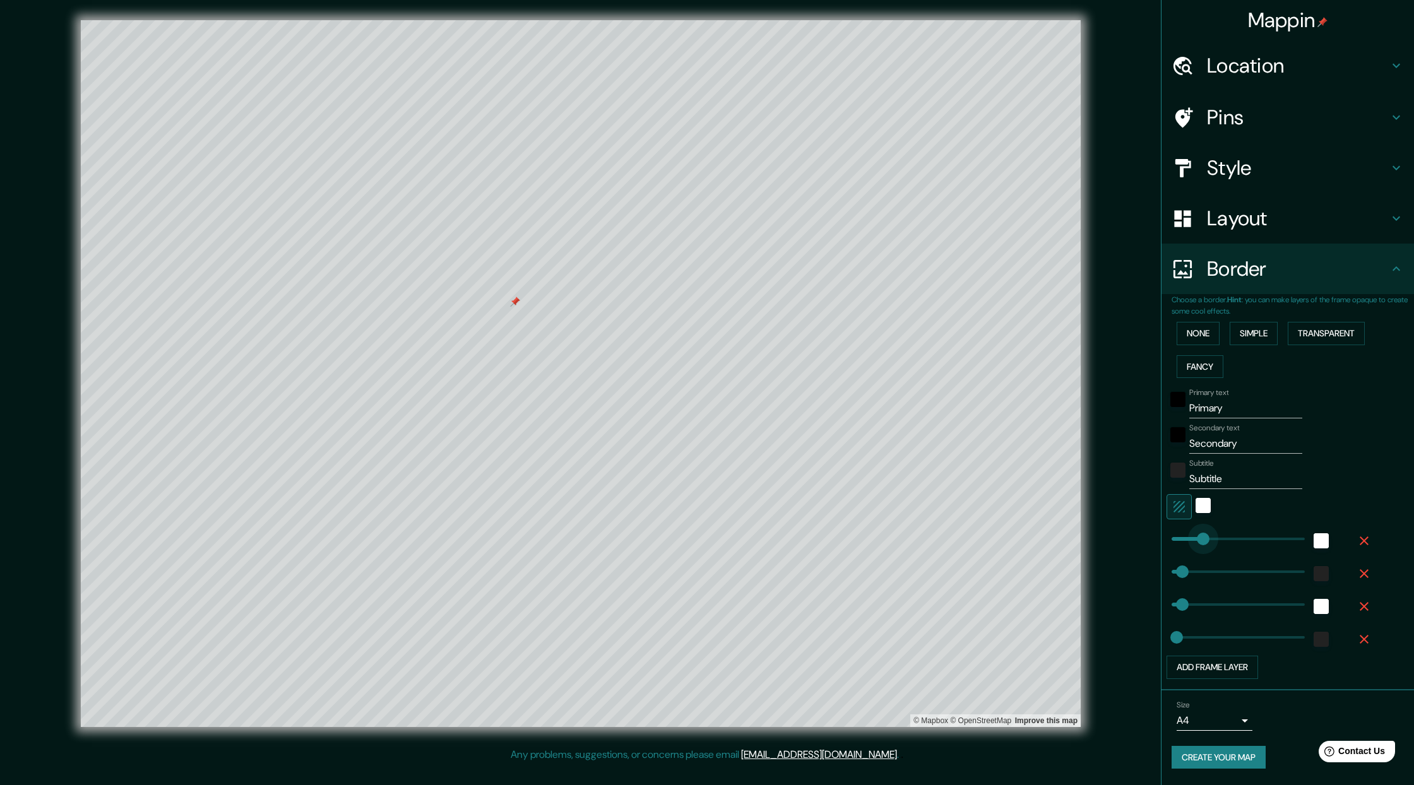
type input "376"
type input "127"
type input "63"
type input "98"
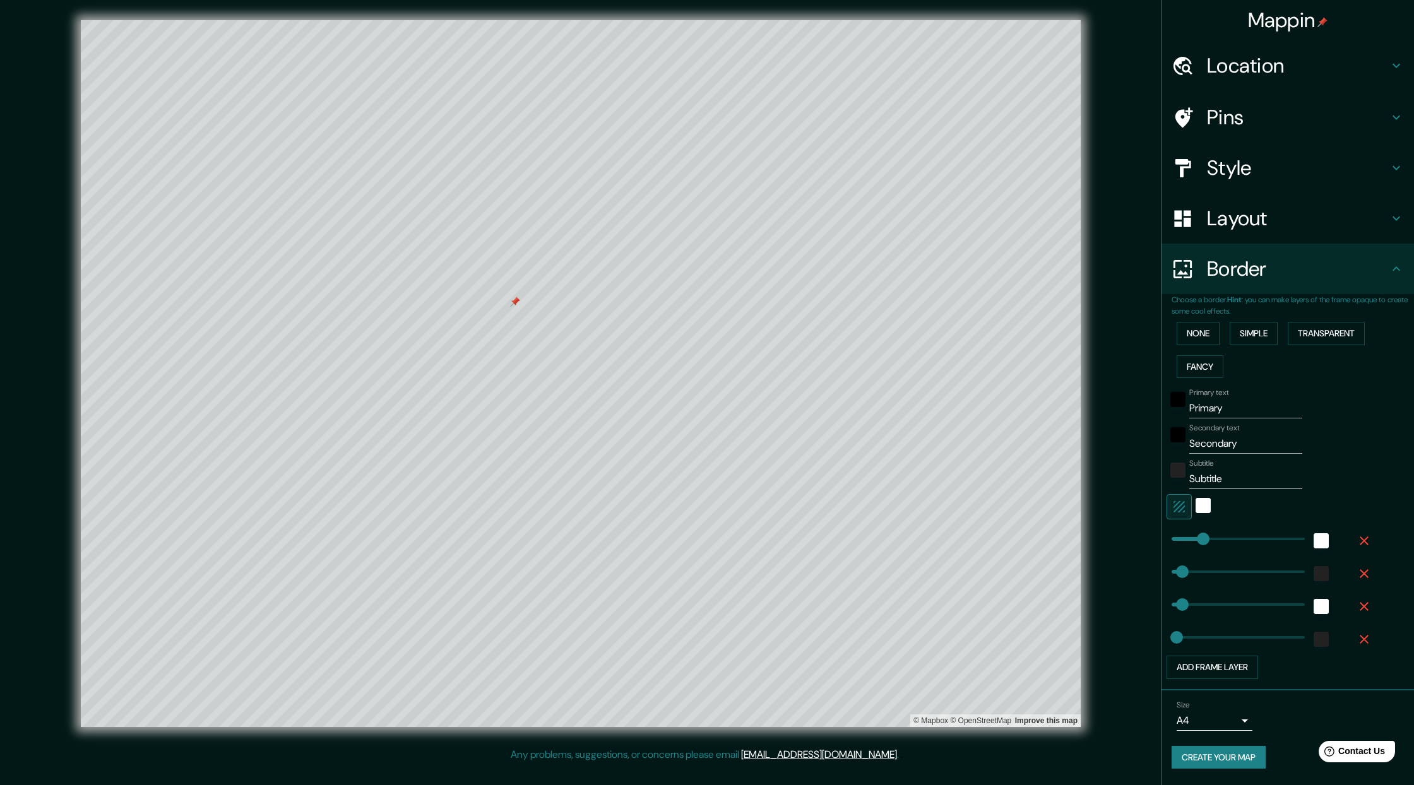
type input "127"
type input "63"
type input "127"
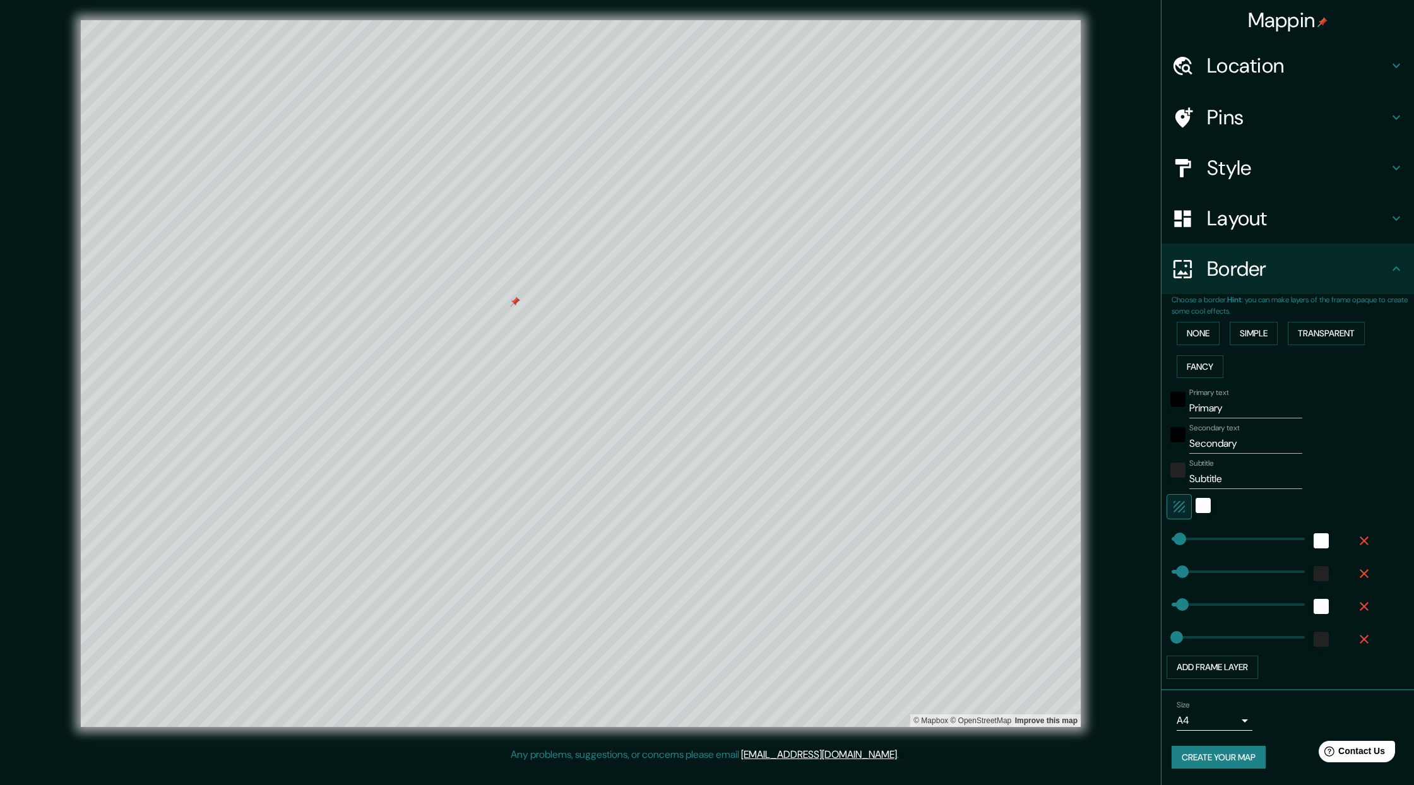
type input "63"
type input "127"
type input "63"
type input "127"
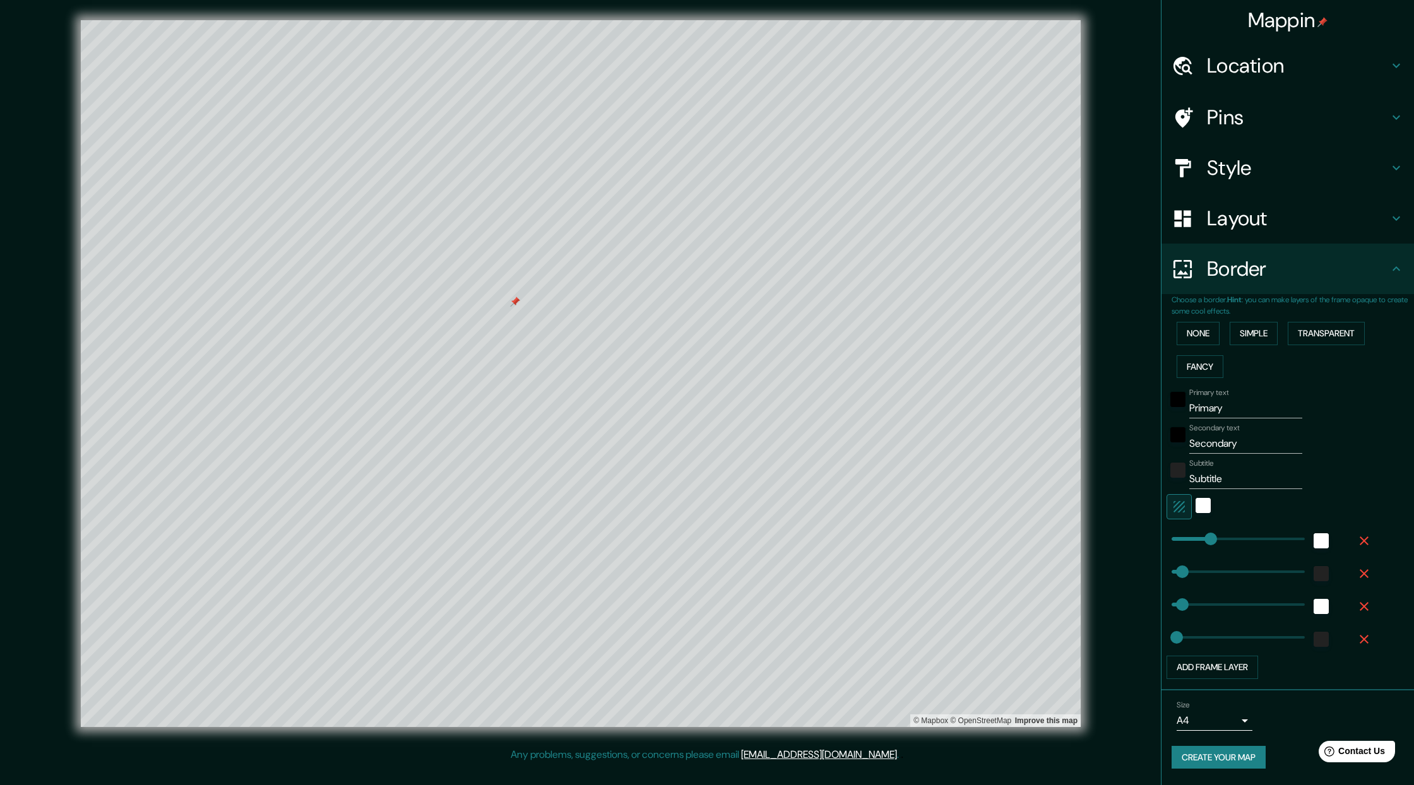
type input "127"
type input "63"
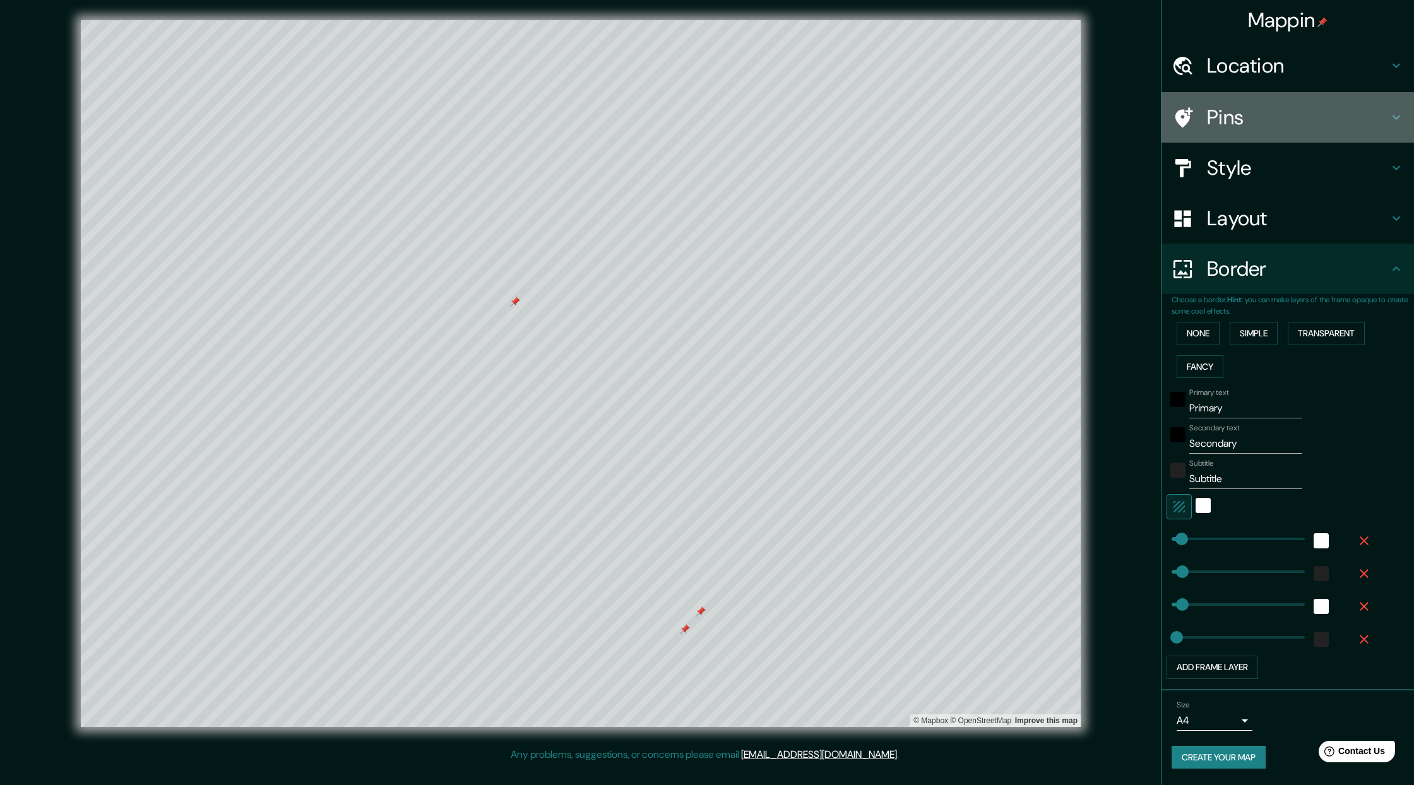
click at [1051, 116] on h4 "Pins" at bounding box center [1298, 117] width 182 height 25
type input "127"
type input "63"
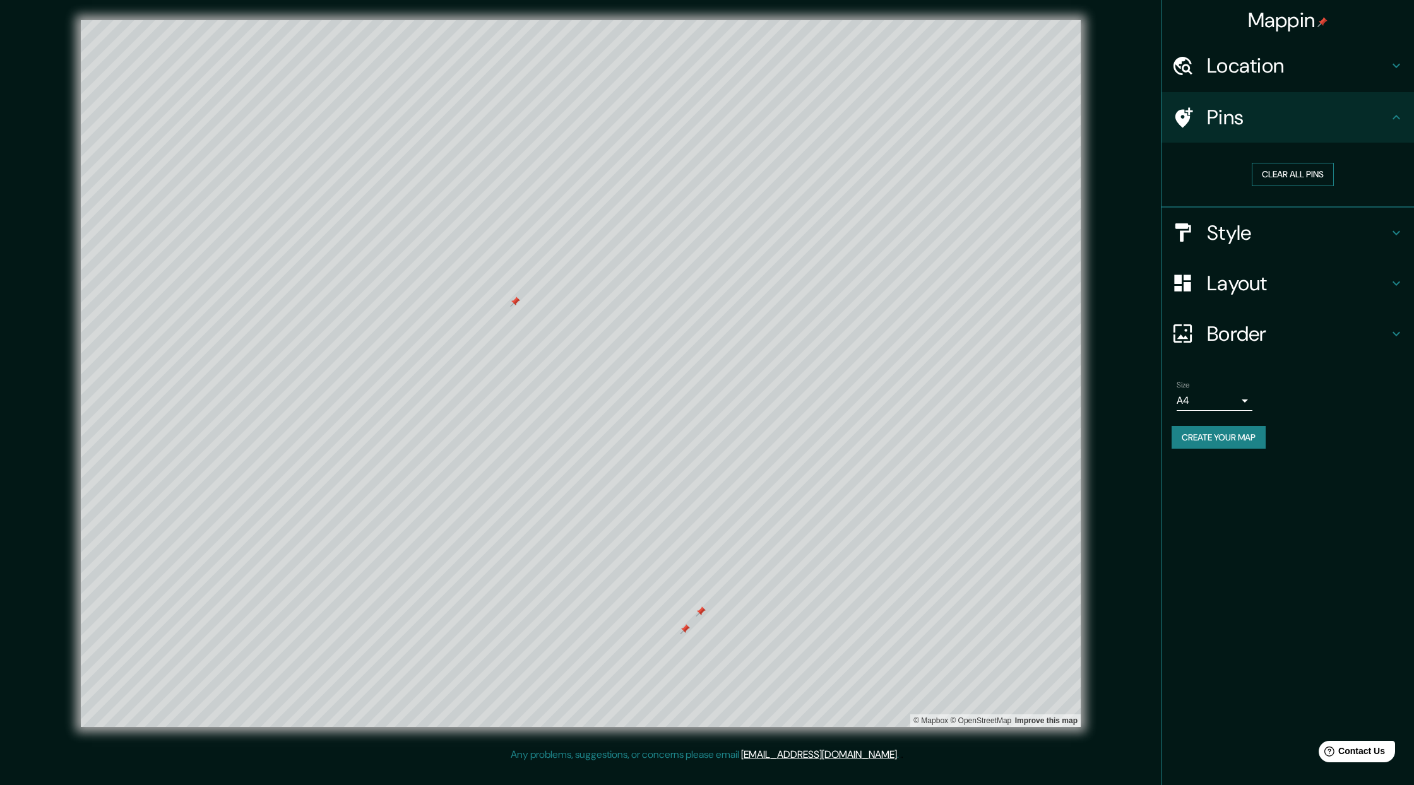
click at [1051, 170] on button "Clear all pins" at bounding box center [1293, 174] width 82 height 23
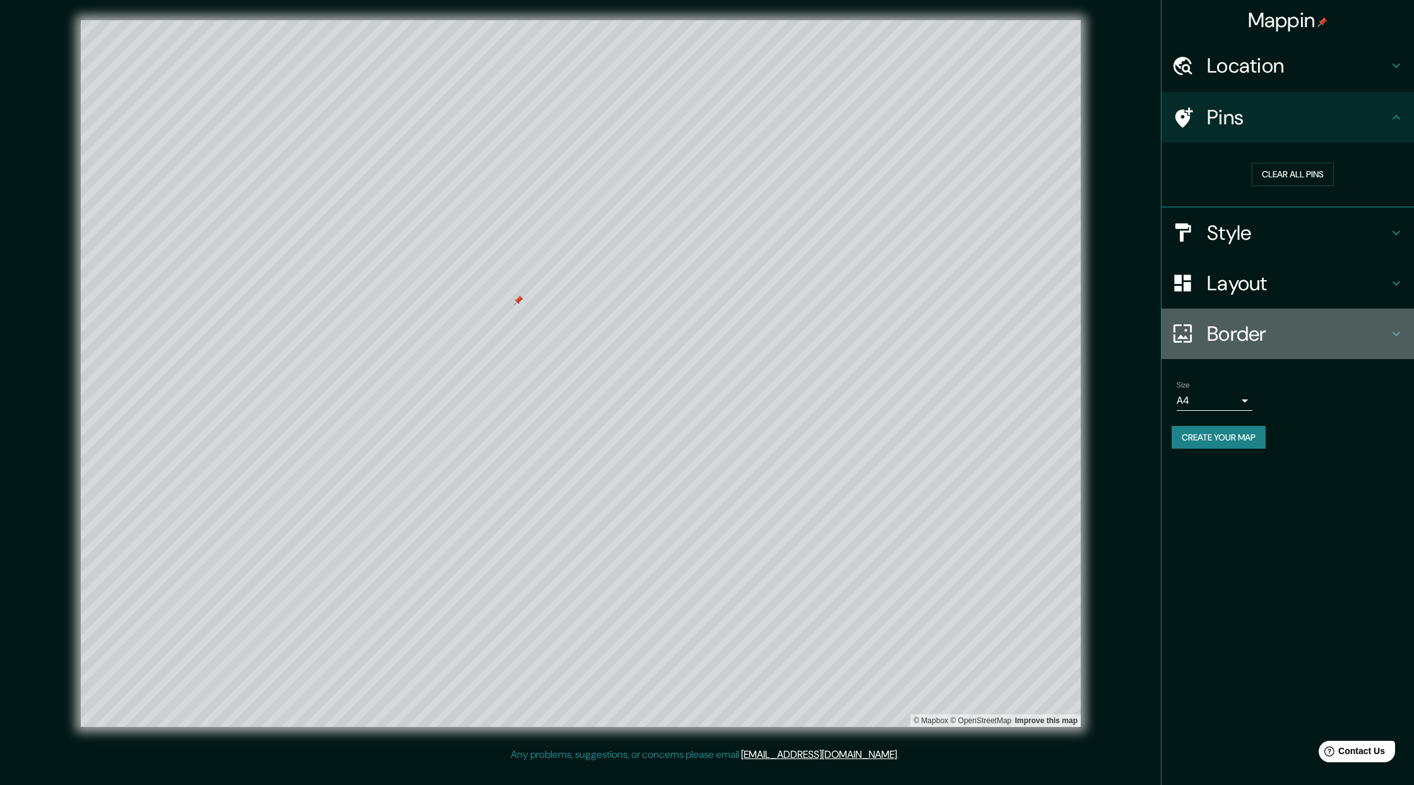
click at [1051, 326] on icon at bounding box center [1396, 333] width 15 height 15
type input "127"
type input "63"
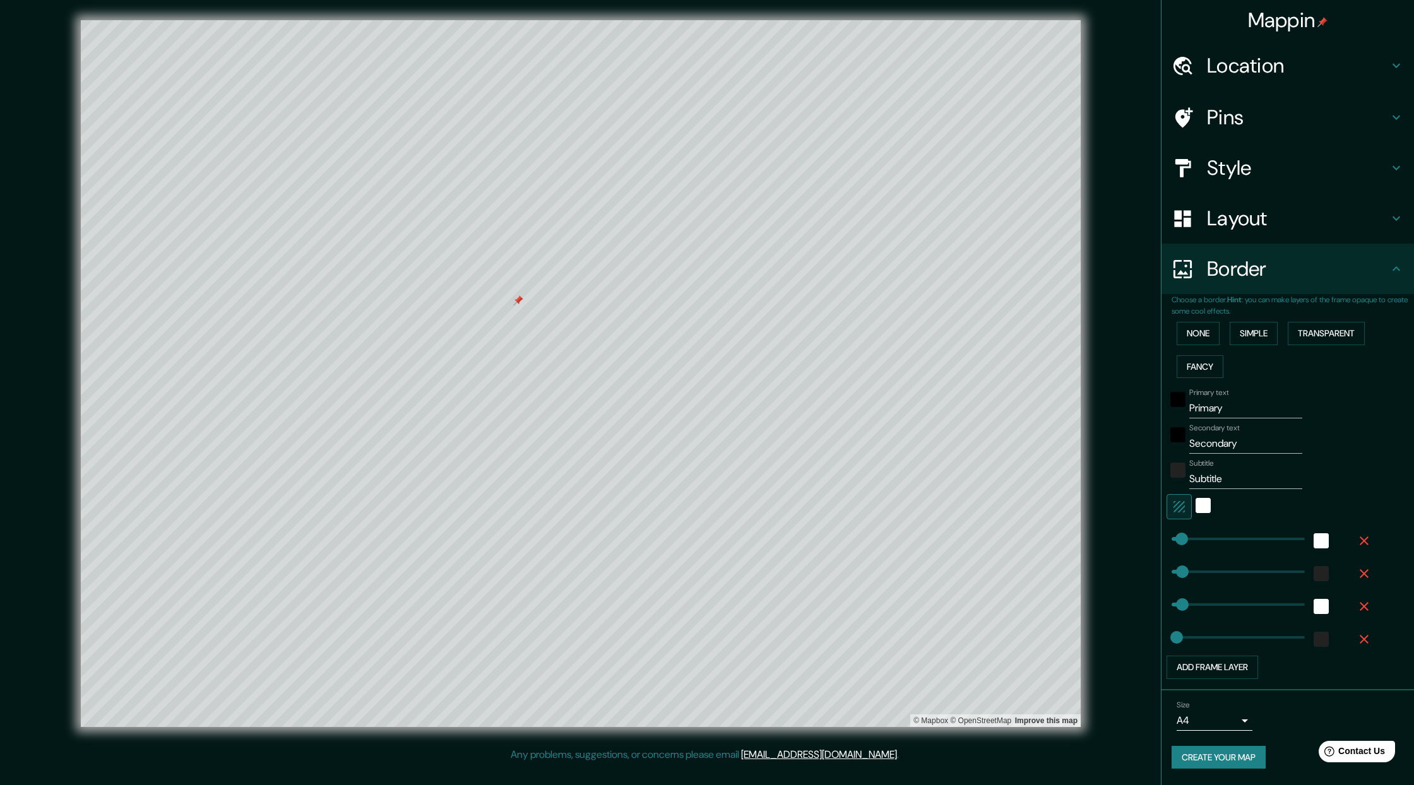
type input "519"
type input "127"
type input "63"
type input "127"
type input "63"
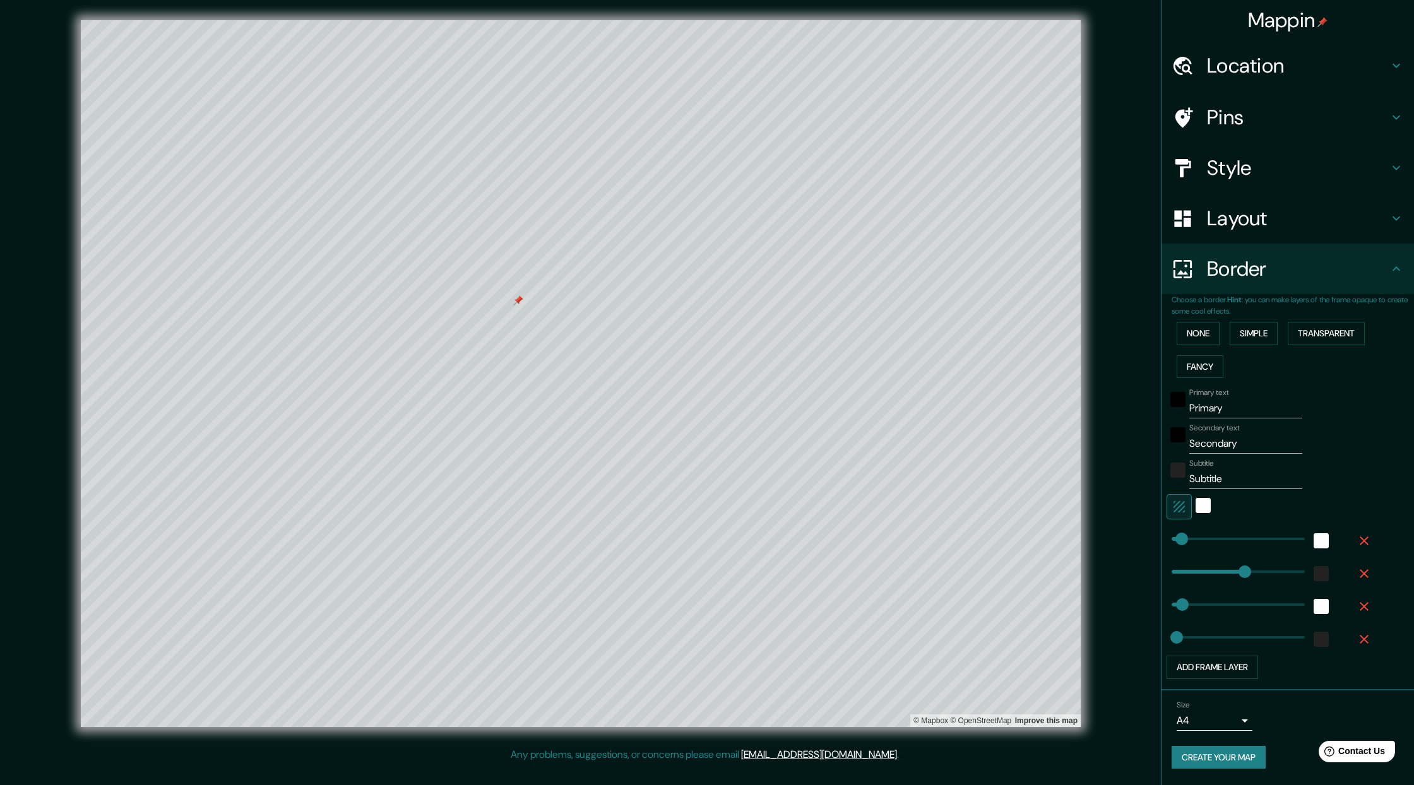
type input "226"
type input "127"
type input "63"
type input "127"
type input "63"
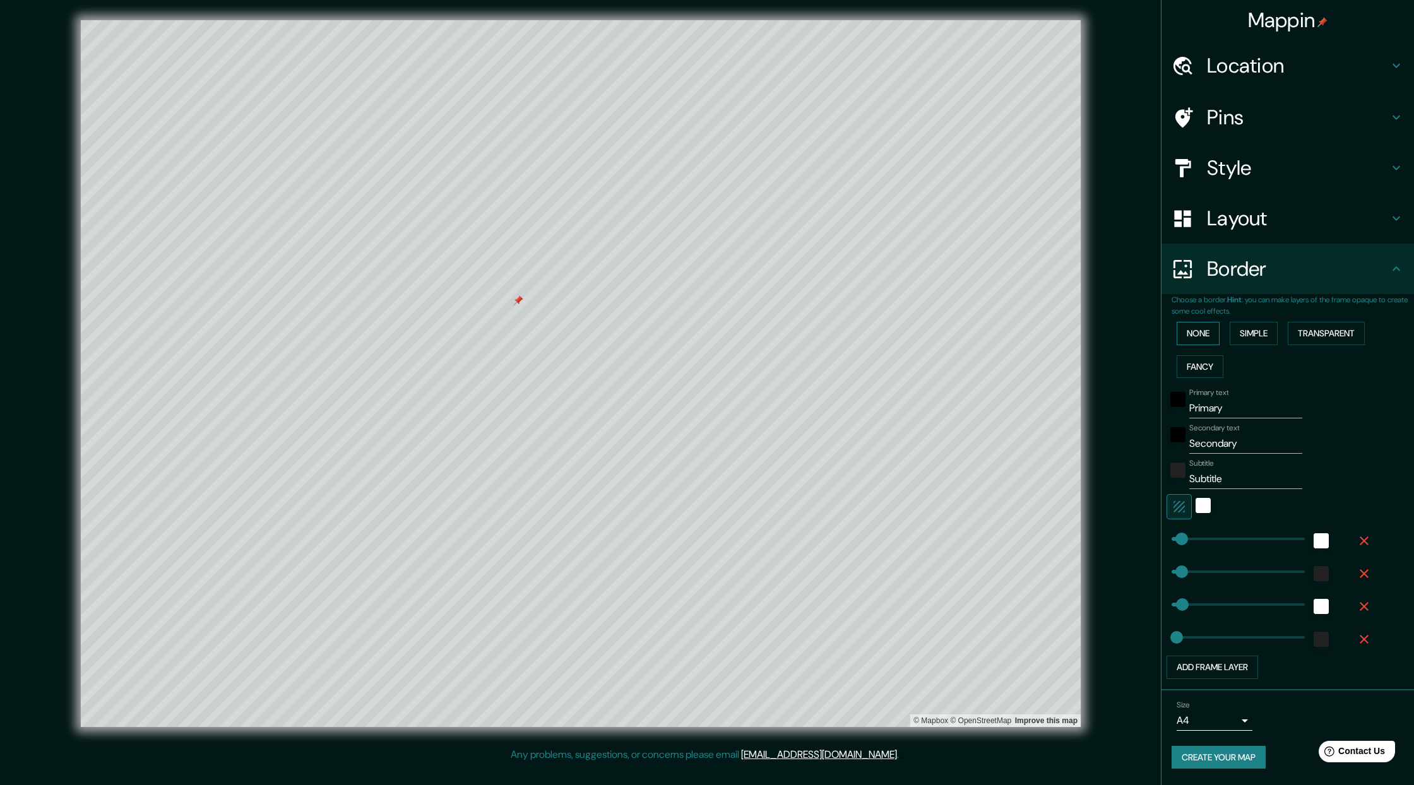
click at [1051, 337] on button "None" at bounding box center [1198, 333] width 43 height 23
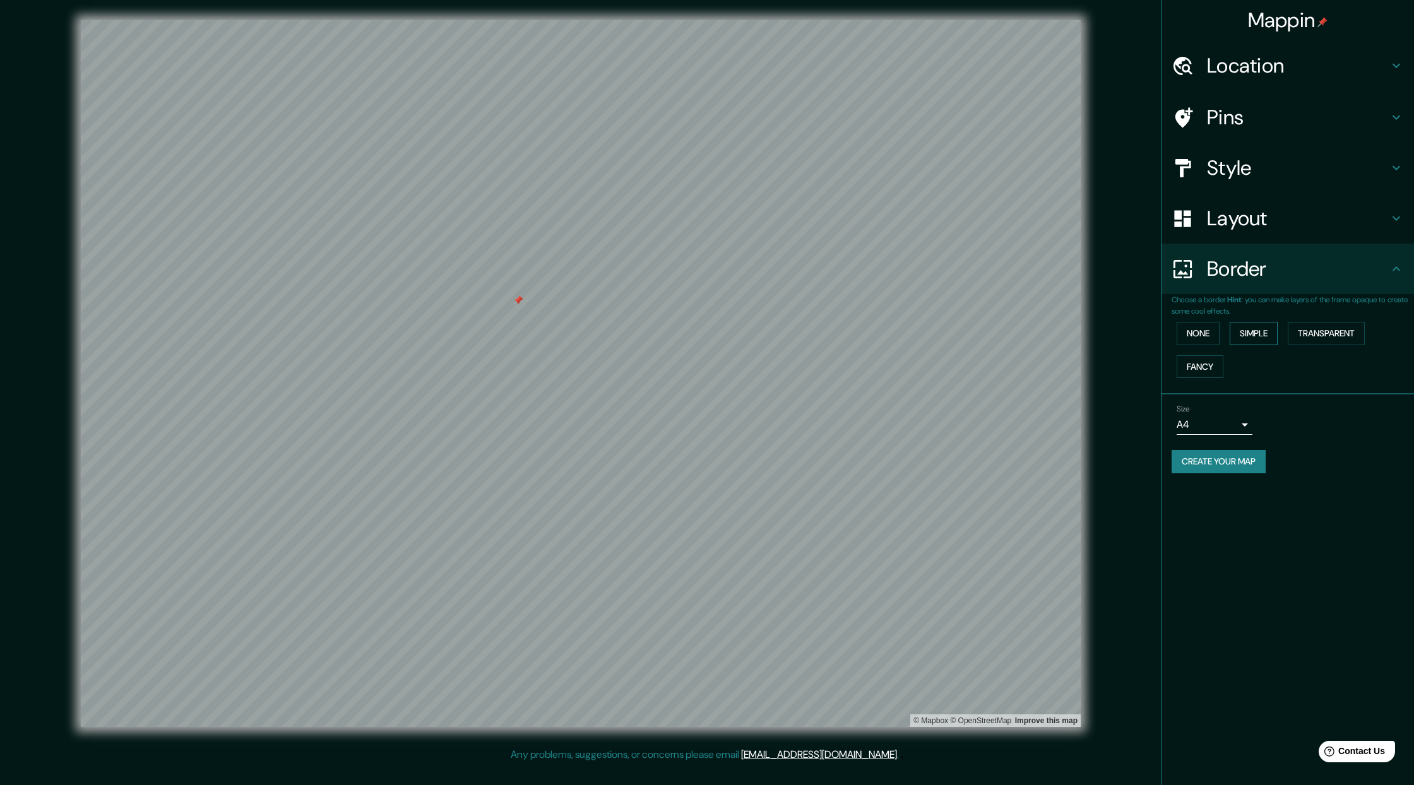
click at [1051, 332] on button "Simple" at bounding box center [1254, 333] width 48 height 23
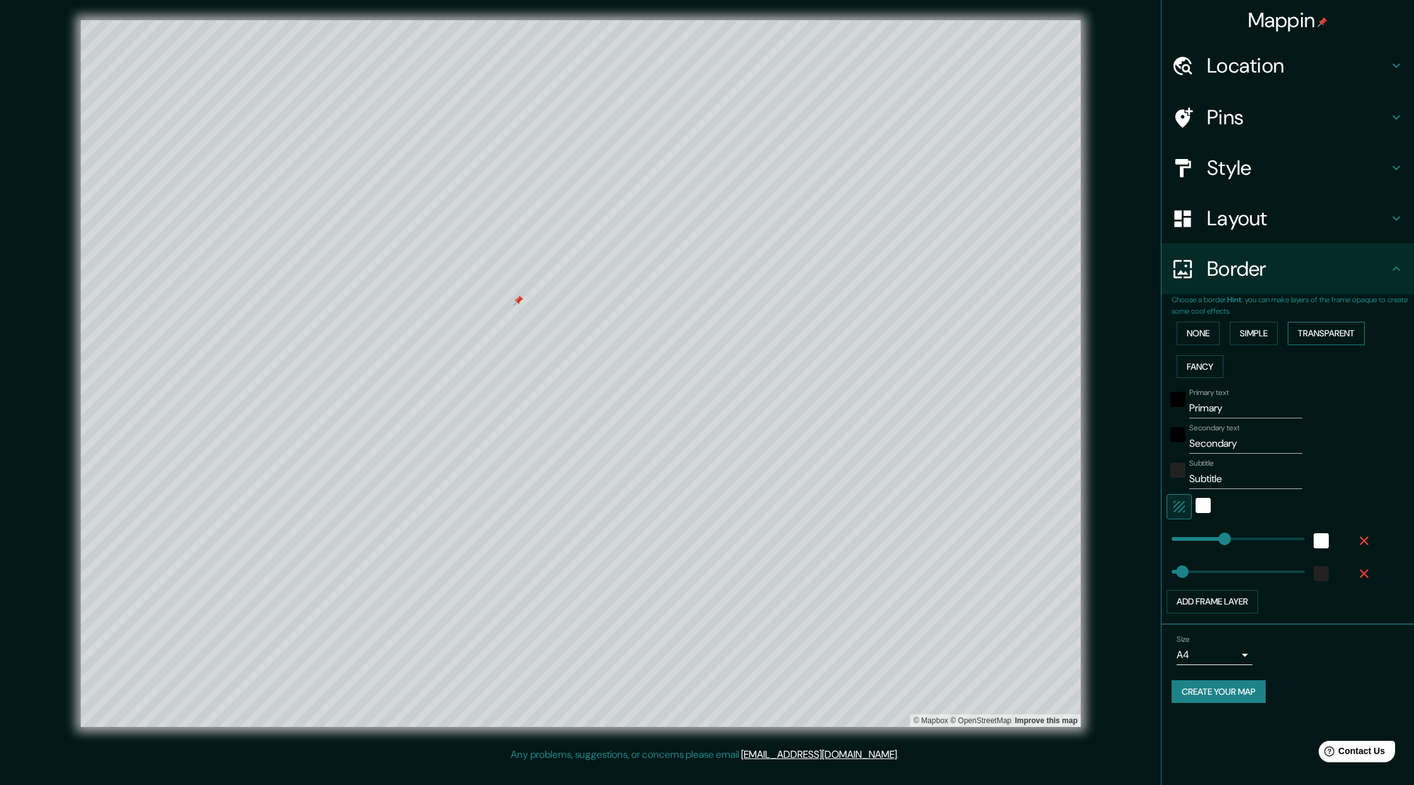
click at [1051, 337] on button "Transparent" at bounding box center [1326, 333] width 77 height 23
click at [1051, 331] on button "None" at bounding box center [1198, 333] width 43 height 23
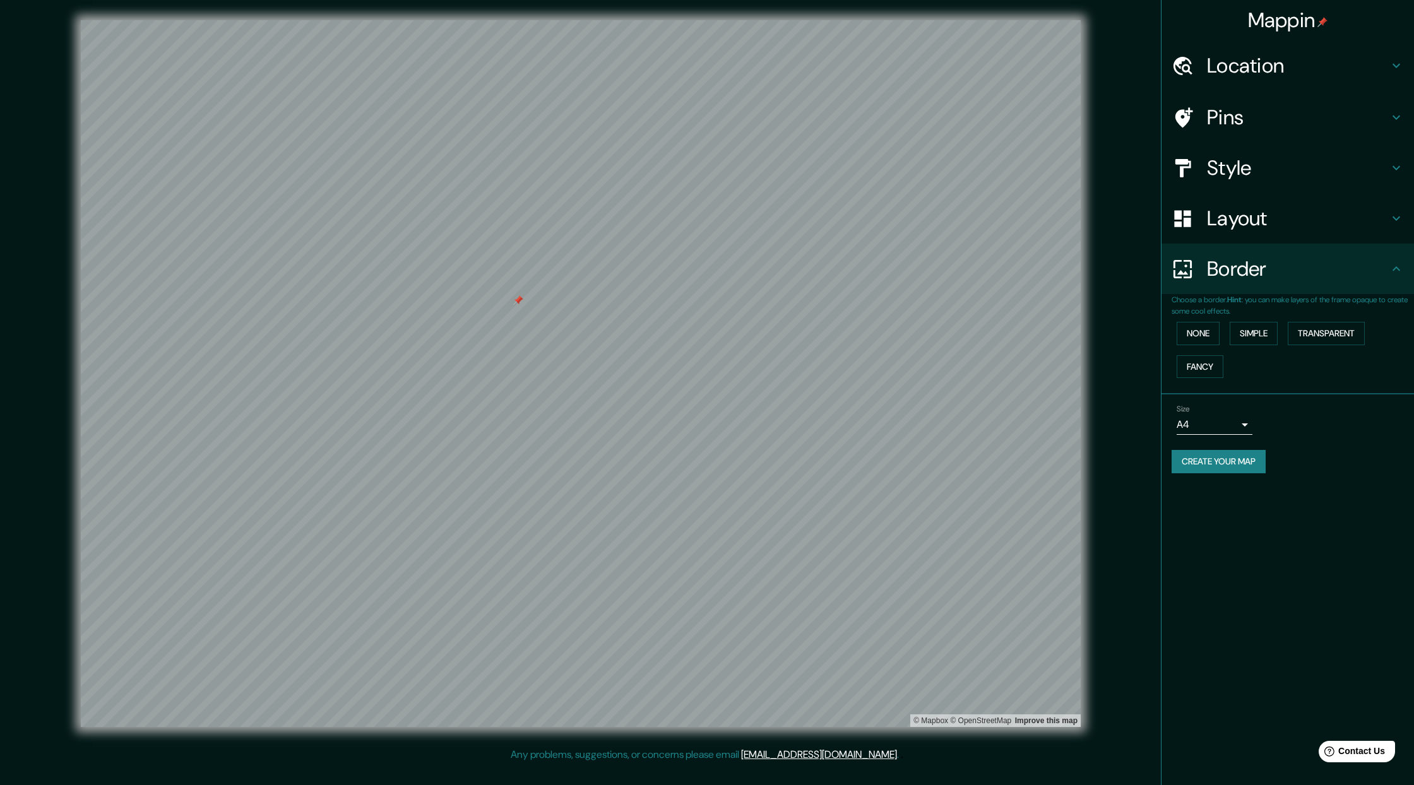
click at [514, 301] on div at bounding box center [518, 300] width 10 height 10
click at [1051, 61] on icon at bounding box center [1396, 65] width 15 height 15
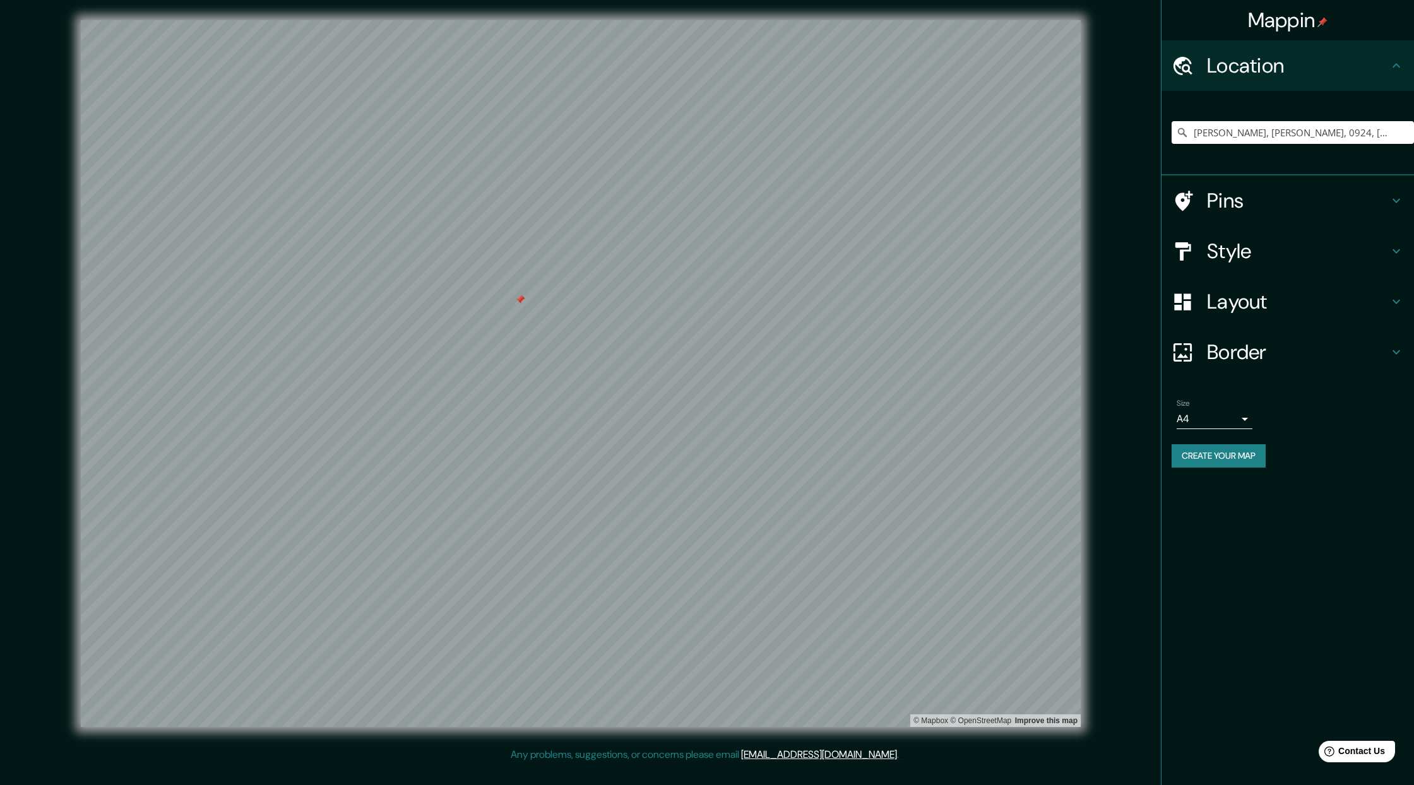
click at [1051, 61] on icon at bounding box center [1396, 65] width 15 height 15
click at [1051, 69] on icon at bounding box center [1396, 65] width 15 height 15
click at [1051, 71] on icon at bounding box center [1396, 65] width 15 height 15
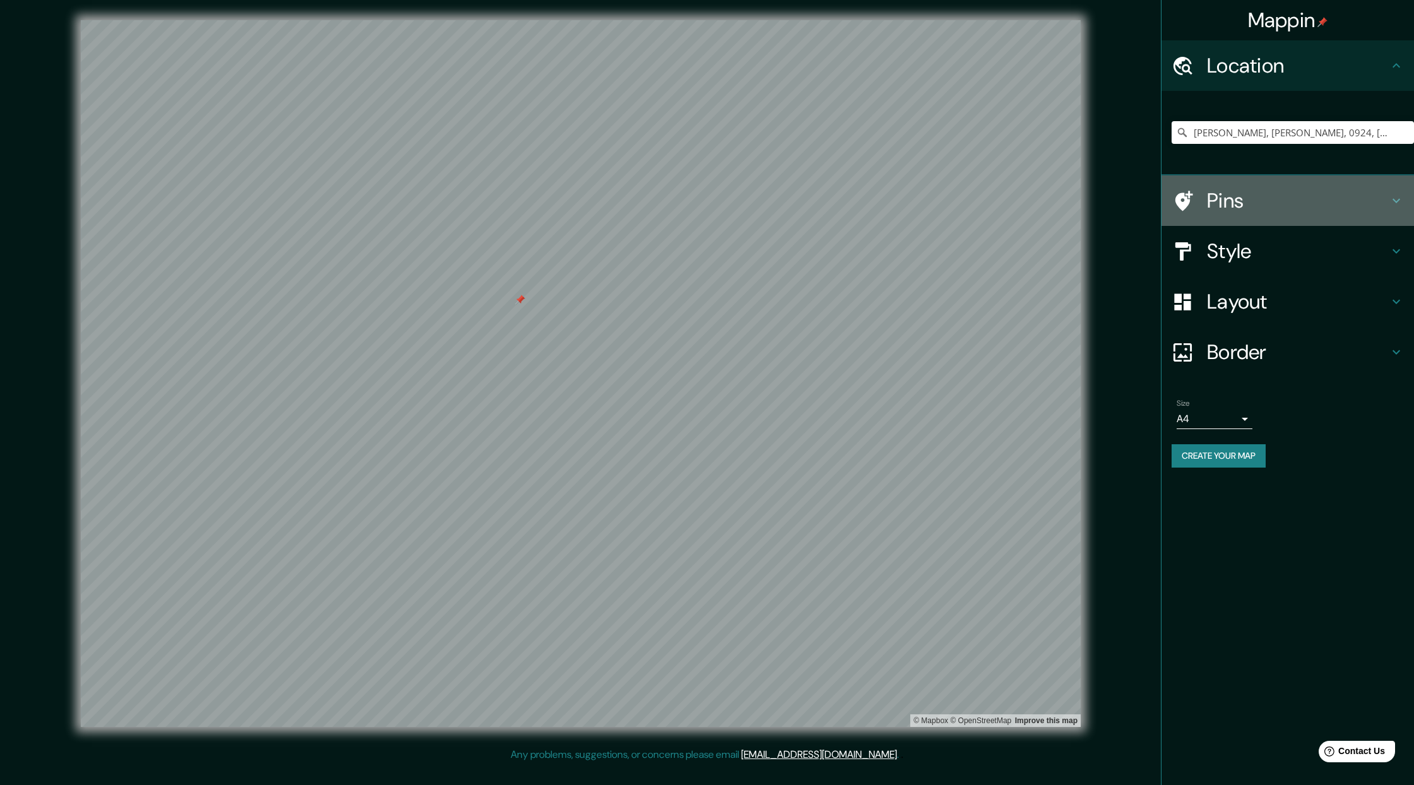
click at [1051, 200] on h4 "Pins" at bounding box center [1298, 200] width 182 height 25
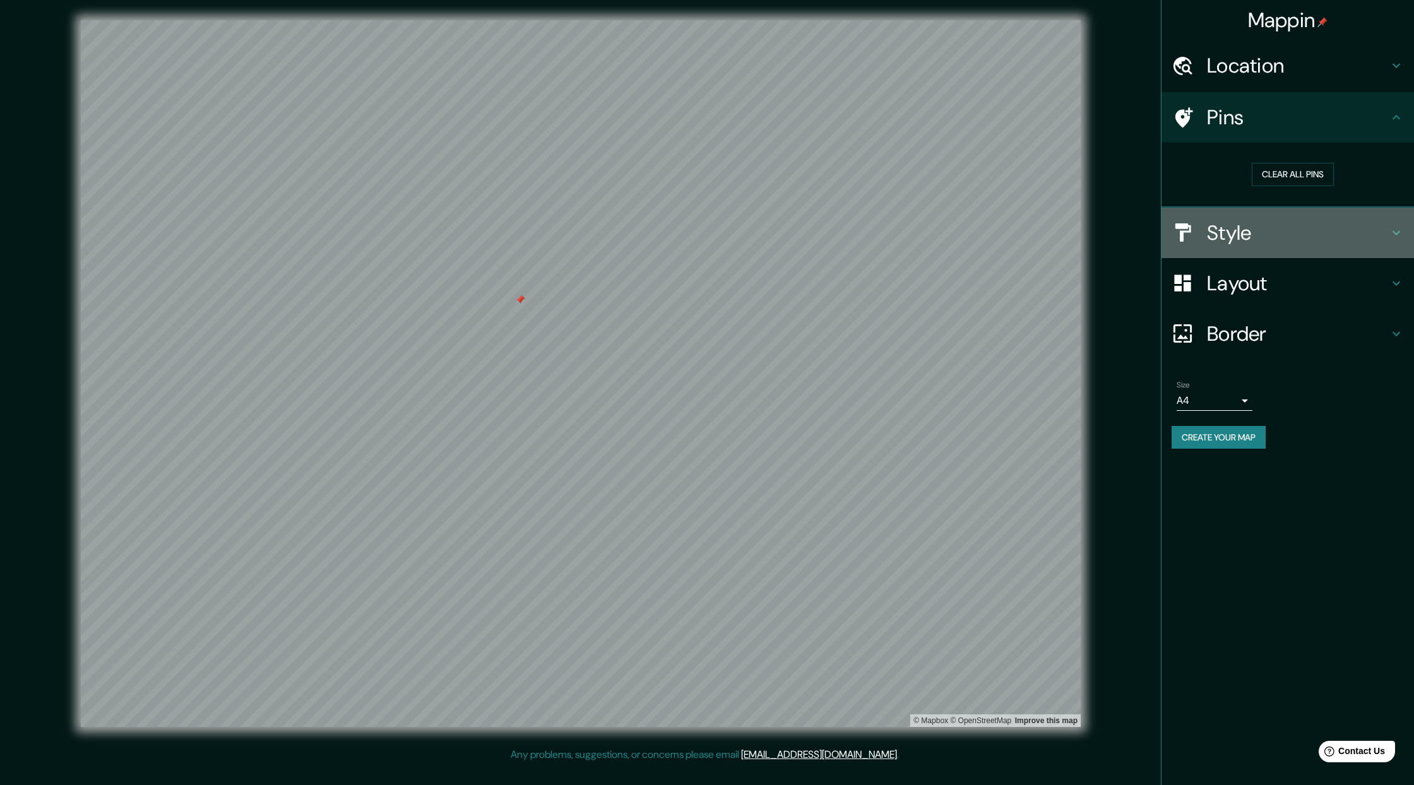
click at [1051, 237] on h4 "Style" at bounding box center [1298, 232] width 182 height 25
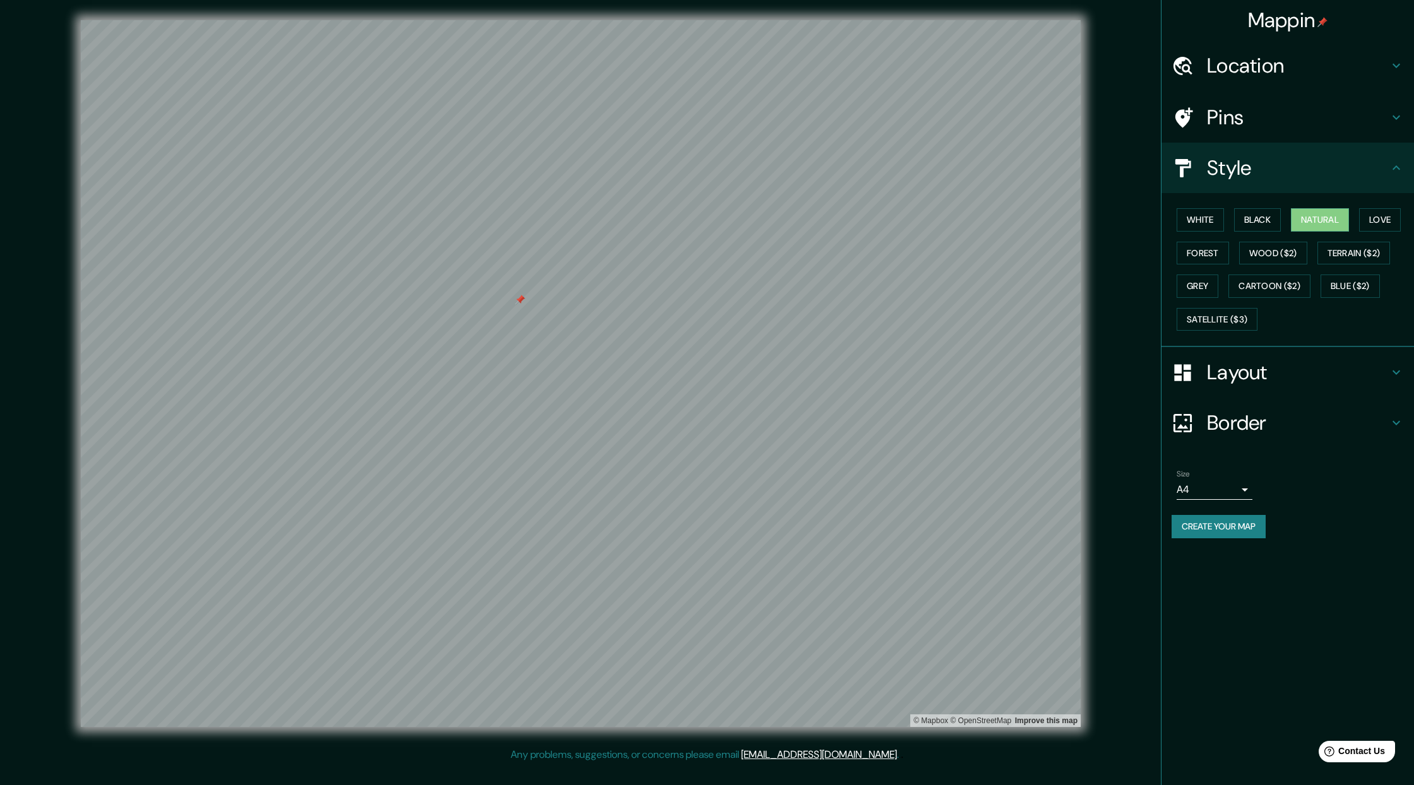
click at [1051, 367] on h4 "Layout" at bounding box center [1298, 372] width 182 height 25
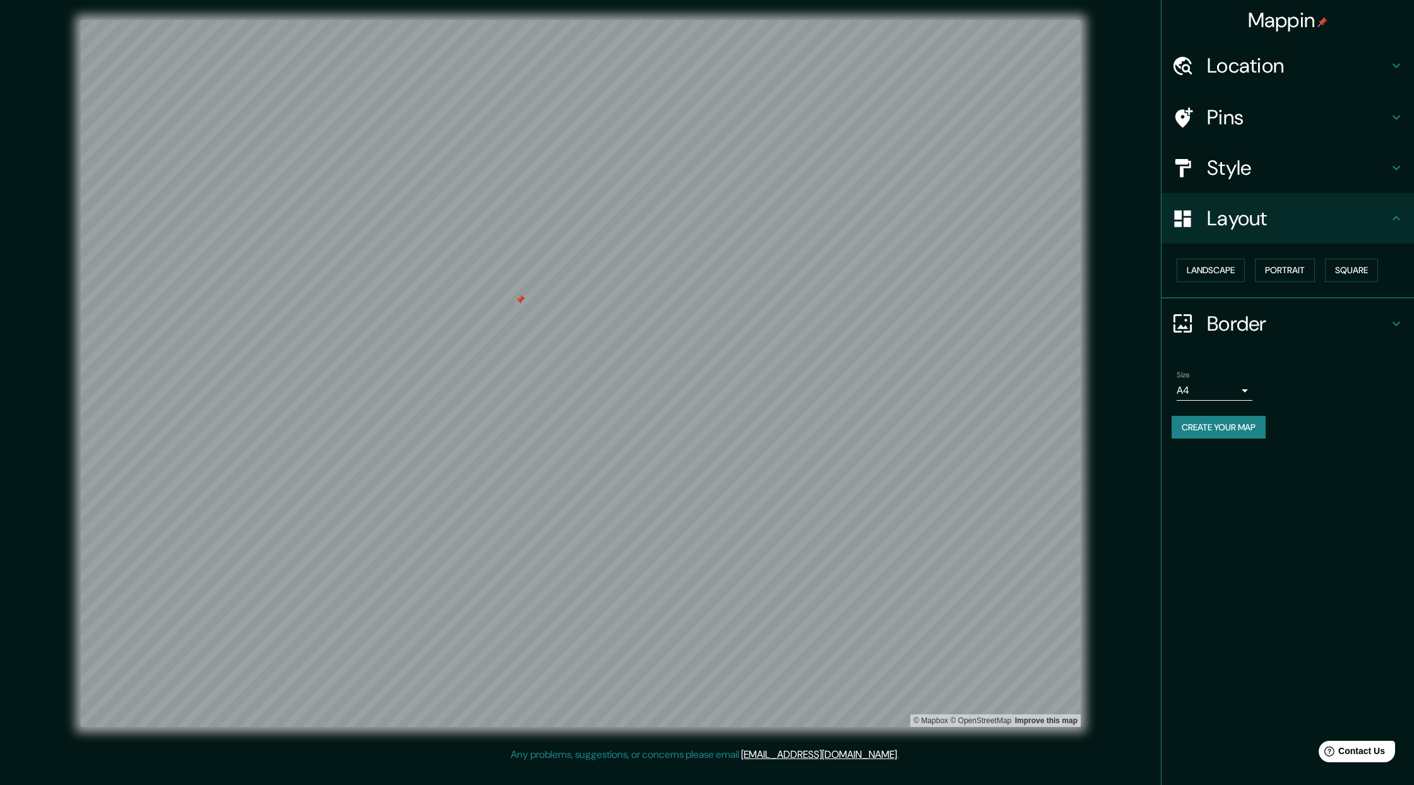
click at [1051, 324] on h4 "Border" at bounding box center [1298, 323] width 182 height 25
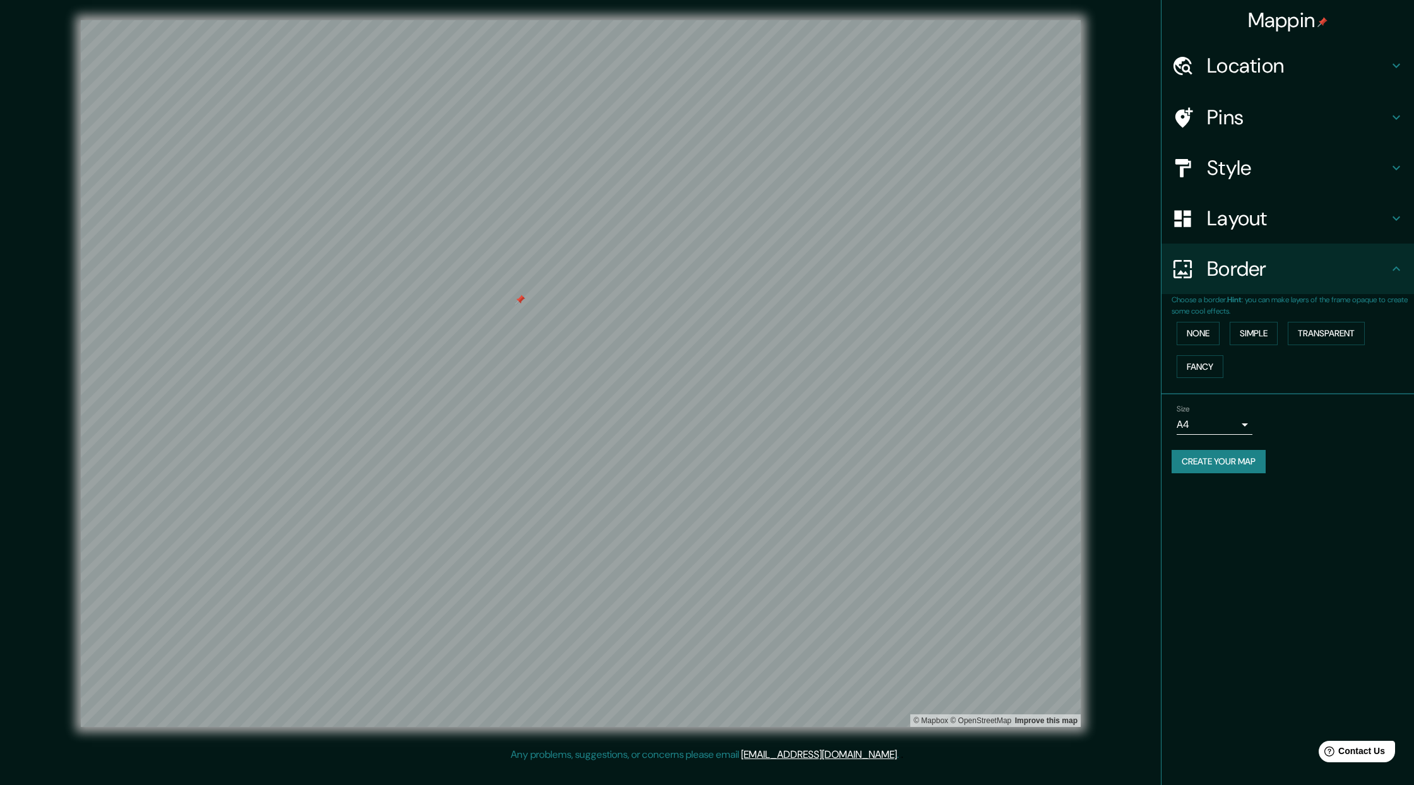
click at [1051, 427] on body "Mappin Location [PERSON_NAME], [PERSON_NAME] - Guayas, 0924, [GEOGRAPHIC_DATA] …" at bounding box center [707, 392] width 1414 height 785
click at [1051, 417] on div at bounding box center [707, 392] width 1414 height 785
click at [1051, 461] on button "Create your map" at bounding box center [1219, 461] width 94 height 23
click at [1051, 465] on button "Create your map" at bounding box center [1219, 461] width 94 height 23
